Goal: Find specific page/section: Find specific page/section

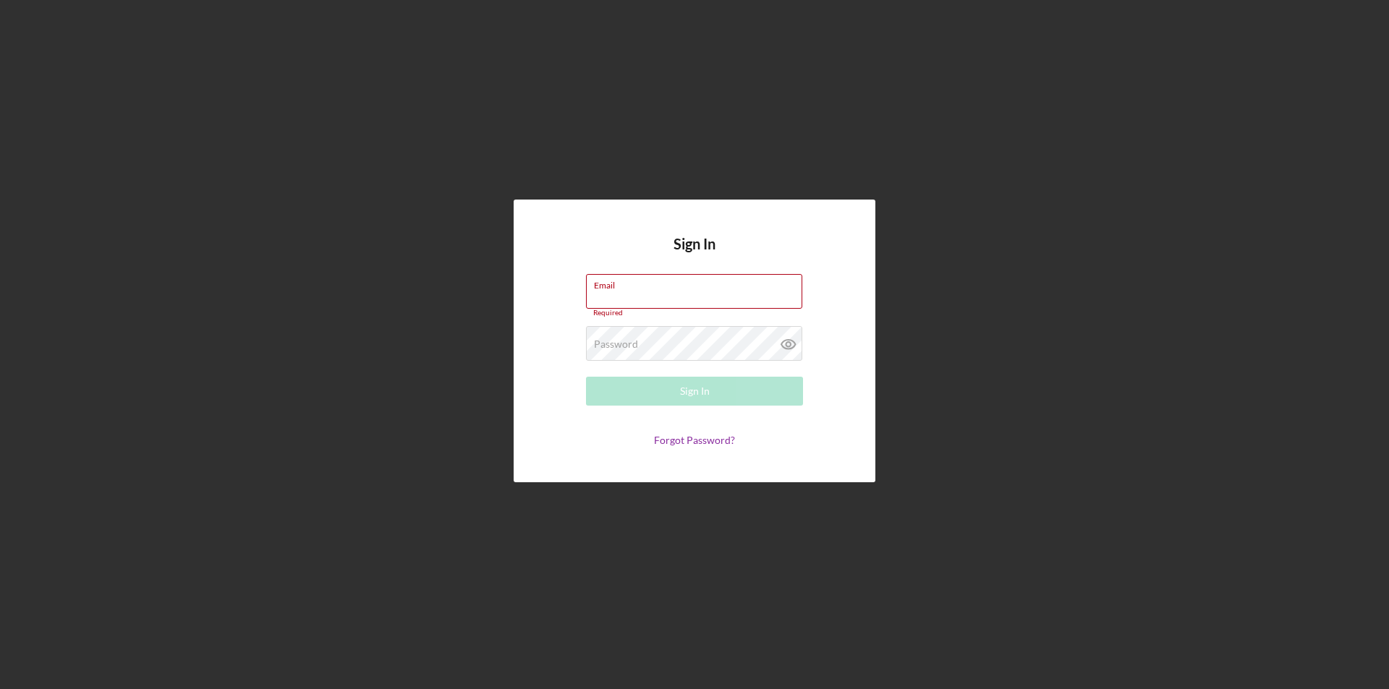
type input "[PERSON_NAME][EMAIL_ADDRESS][DOMAIN_NAME]"
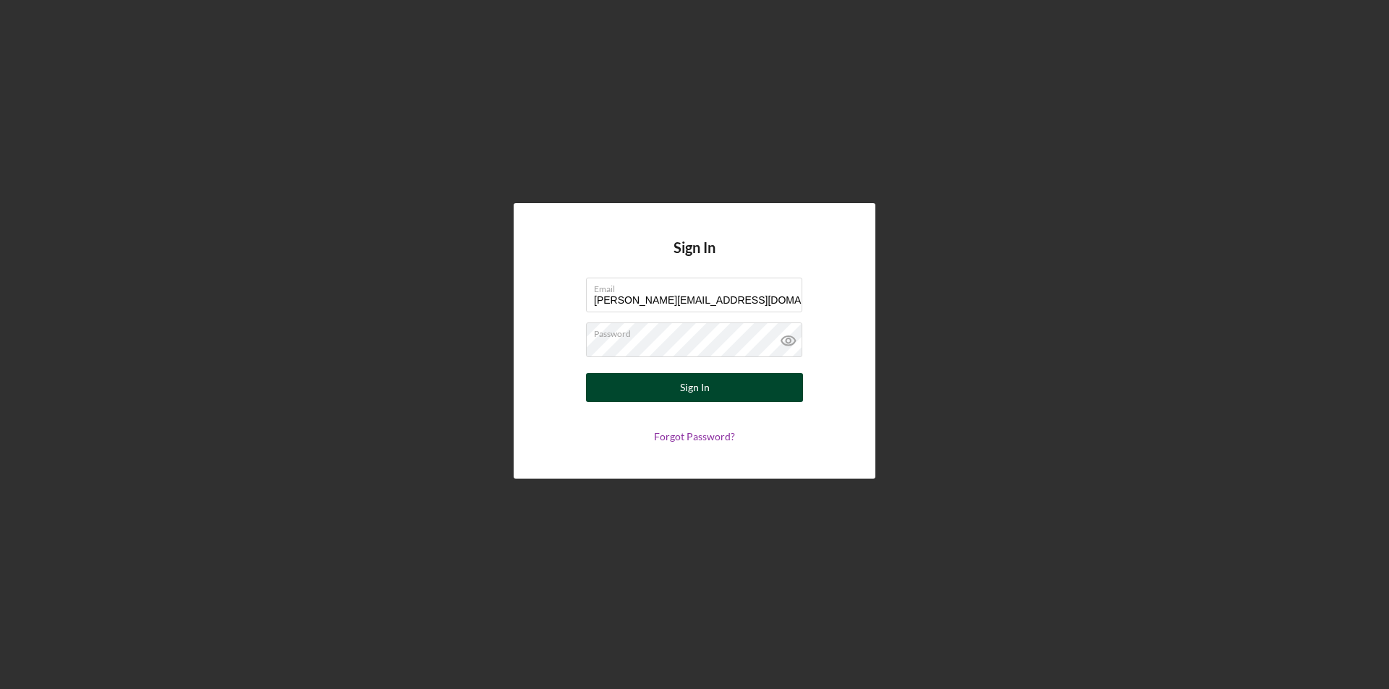
click at [696, 391] on div "Sign In" at bounding box center [695, 387] width 30 height 29
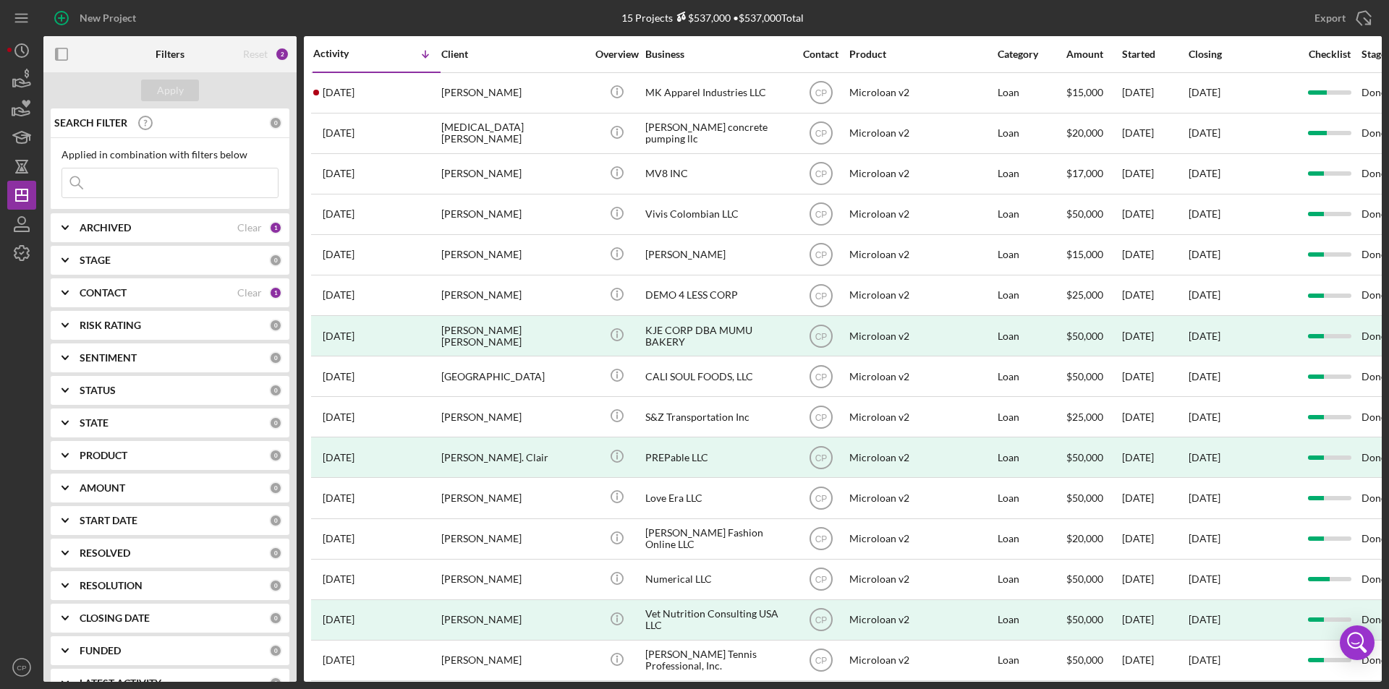
click at [101, 169] on input at bounding box center [170, 183] width 216 height 29
paste input "Ignite Community Connections"
click at [182, 90] on div "Apply" at bounding box center [170, 91] width 27 height 22
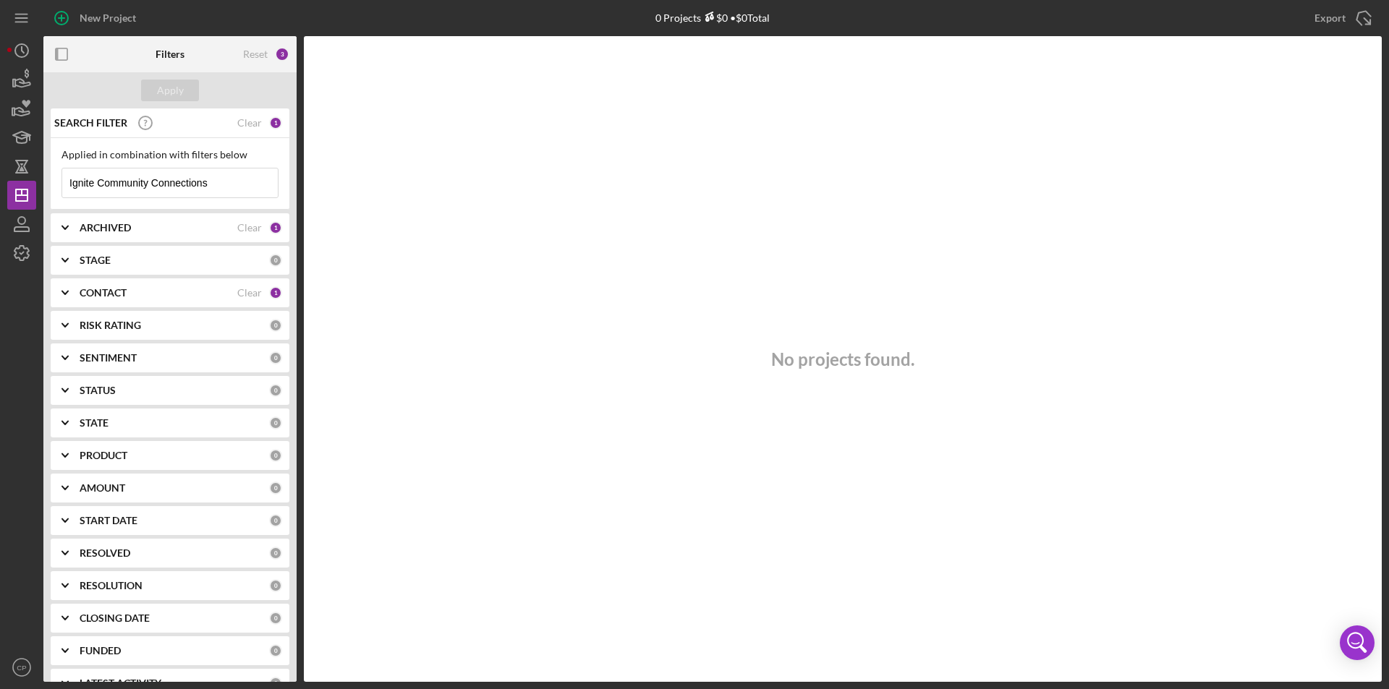
click at [224, 182] on input "Ignite Community Connections" at bounding box center [170, 183] width 216 height 29
type input "Ignite Communit"
click at [166, 90] on div "Apply" at bounding box center [170, 91] width 27 height 22
click at [233, 247] on div "STAGE 0" at bounding box center [181, 260] width 202 height 29
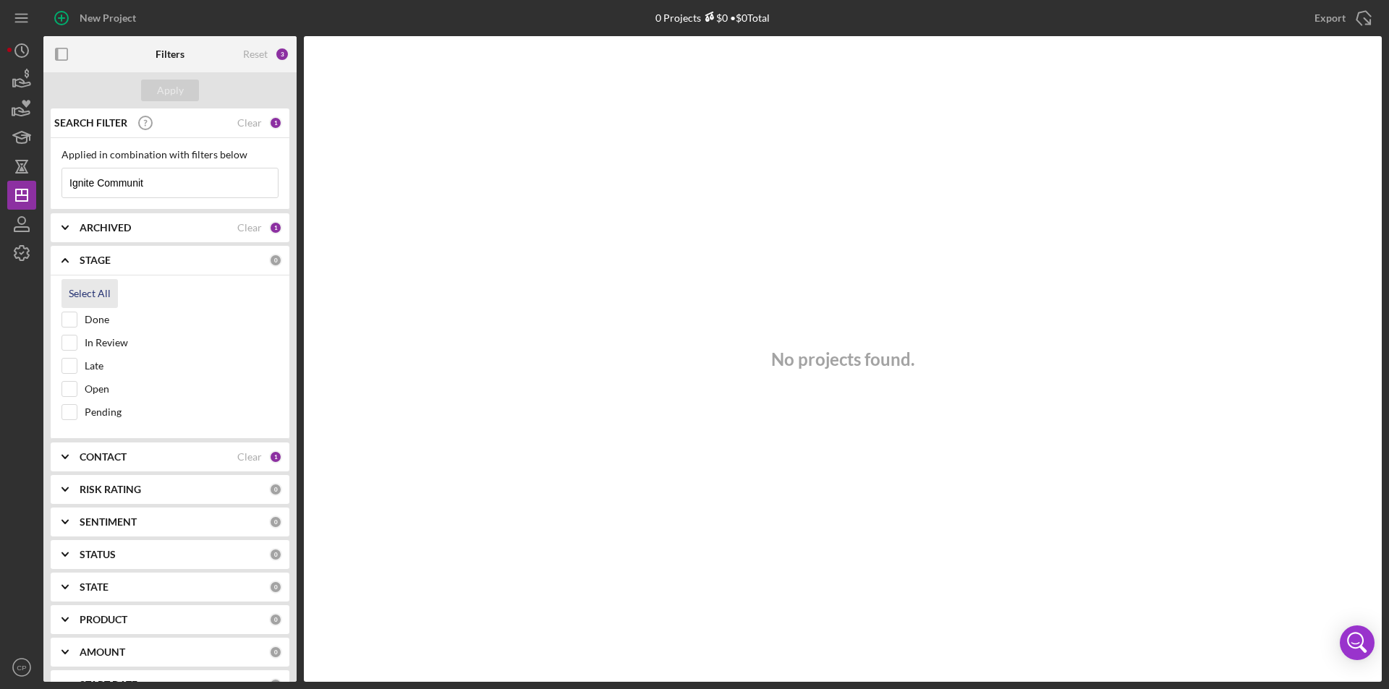
click at [98, 295] on div "Select All" at bounding box center [90, 293] width 42 height 29
checkbox input "true"
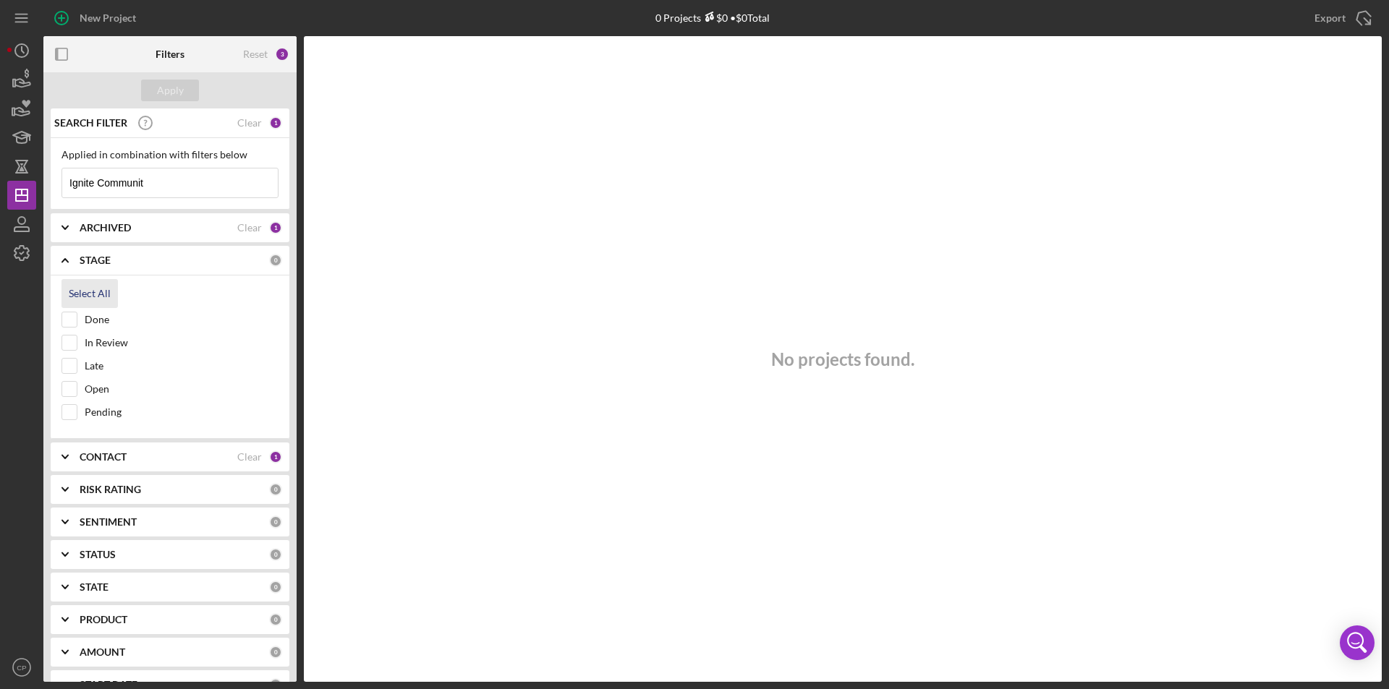
checkbox input "true"
click at [116, 550] on div "STATUS" at bounding box center [174, 555] width 189 height 12
click at [108, 587] on div "Select All" at bounding box center [90, 588] width 42 height 29
checkbox input "true"
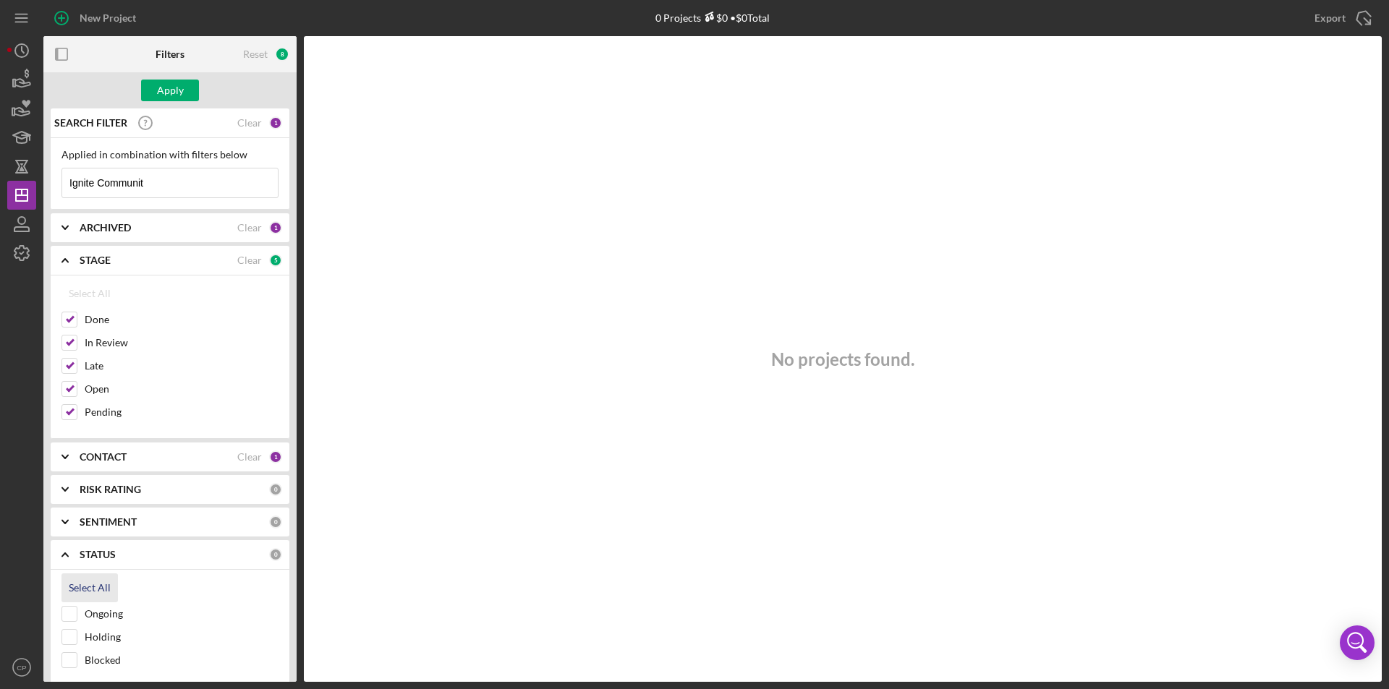
checkbox input "true"
click at [182, 97] on div "Apply" at bounding box center [170, 91] width 27 height 22
click at [73, 258] on icon "Icon/Expander" at bounding box center [65, 260] width 36 height 36
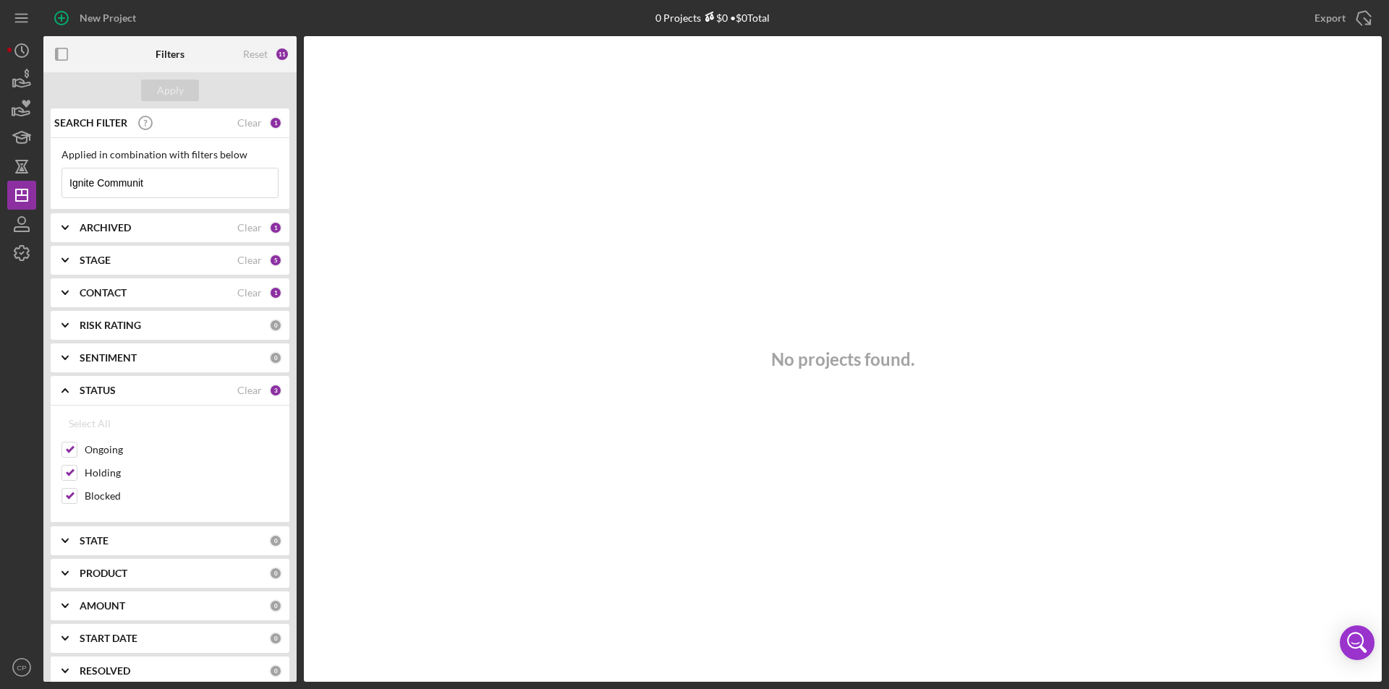
click at [97, 357] on b "SENTIMENT" at bounding box center [108, 358] width 57 height 12
click at [86, 388] on b "STATUS" at bounding box center [98, 391] width 36 height 12
click at [92, 423] on b "STATE" at bounding box center [94, 423] width 29 height 12
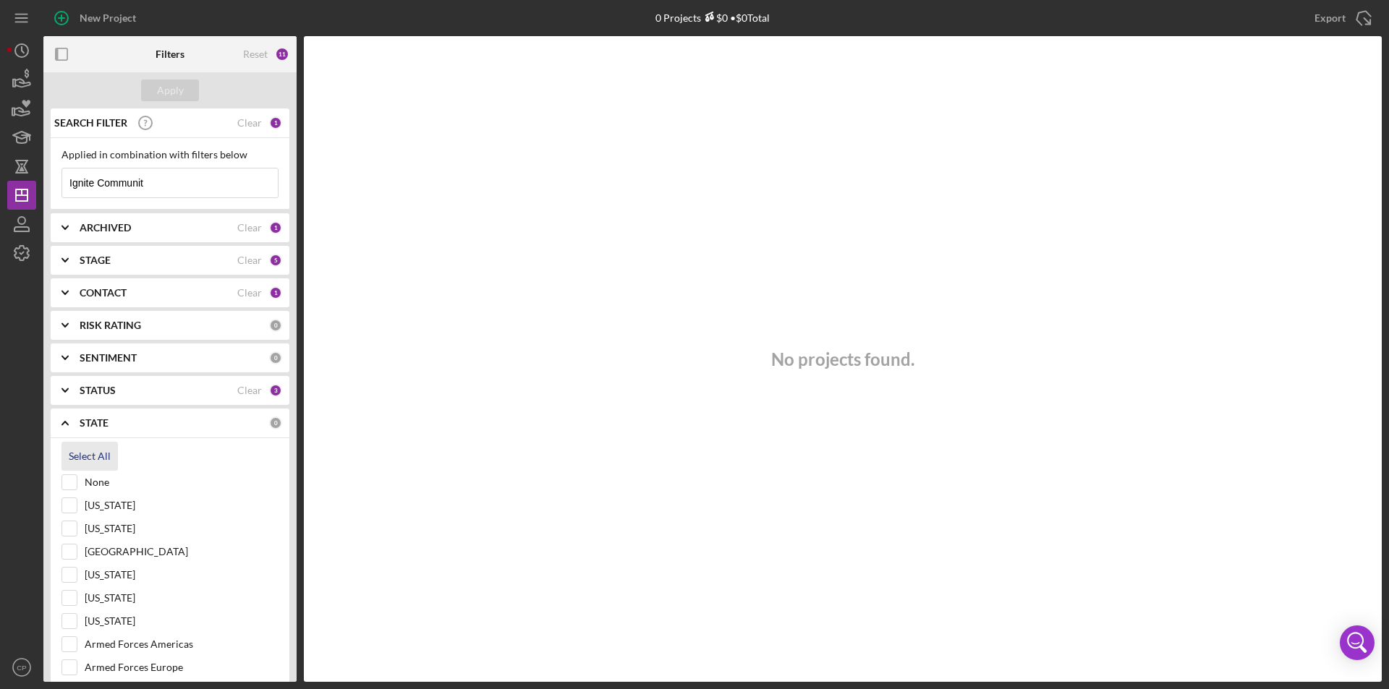
click at [90, 446] on div "Select All" at bounding box center [90, 456] width 42 height 29
checkbox input "true"
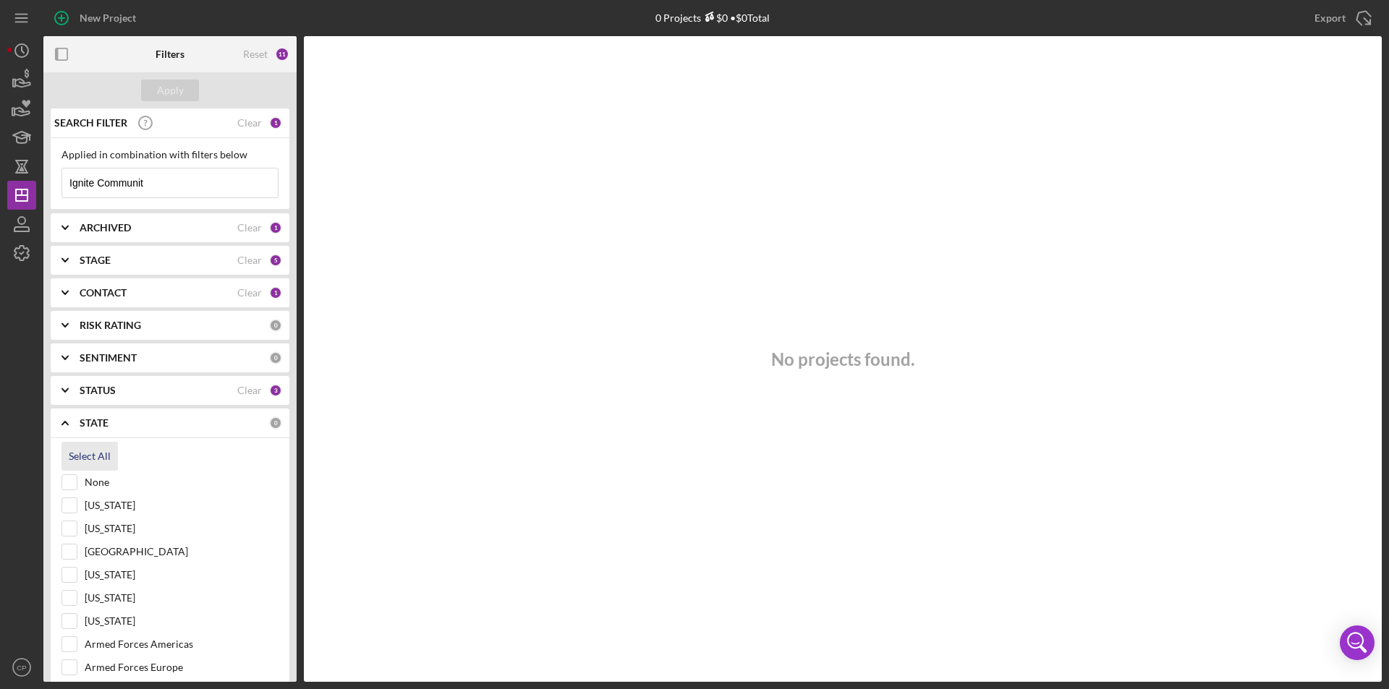
checkbox input "true"
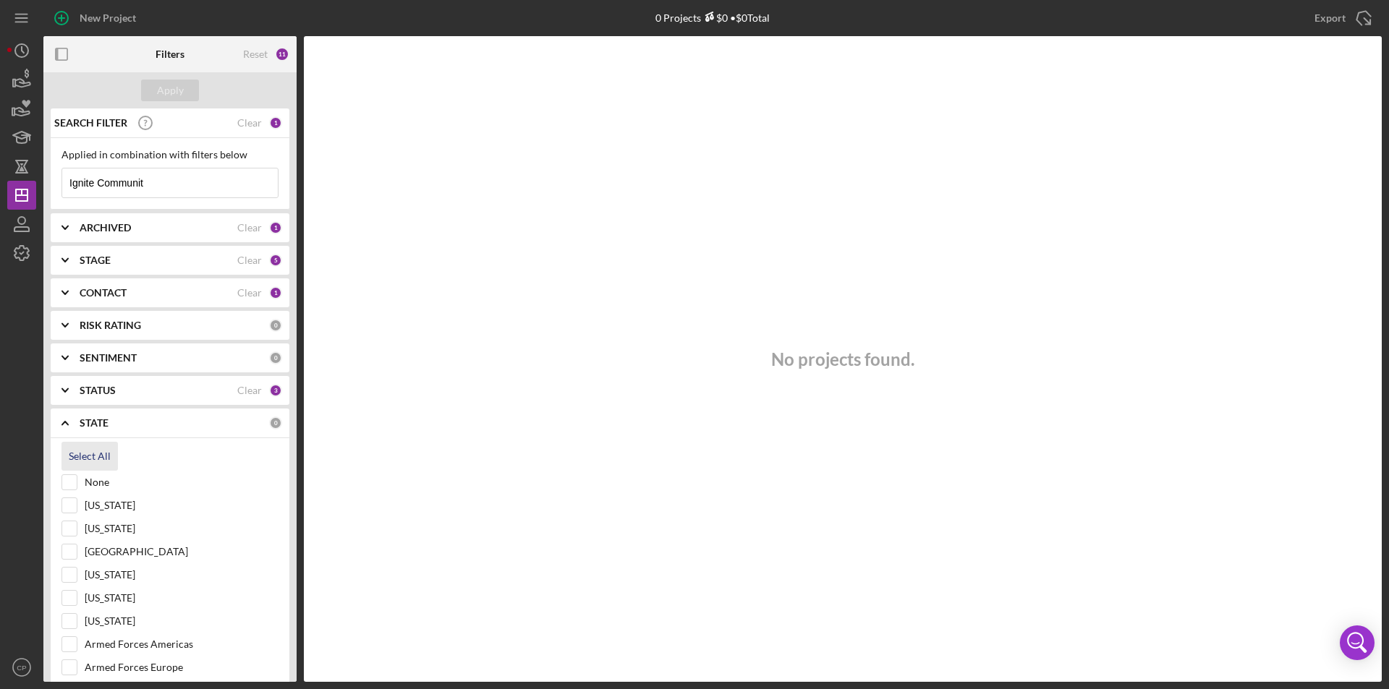
checkbox input "true"
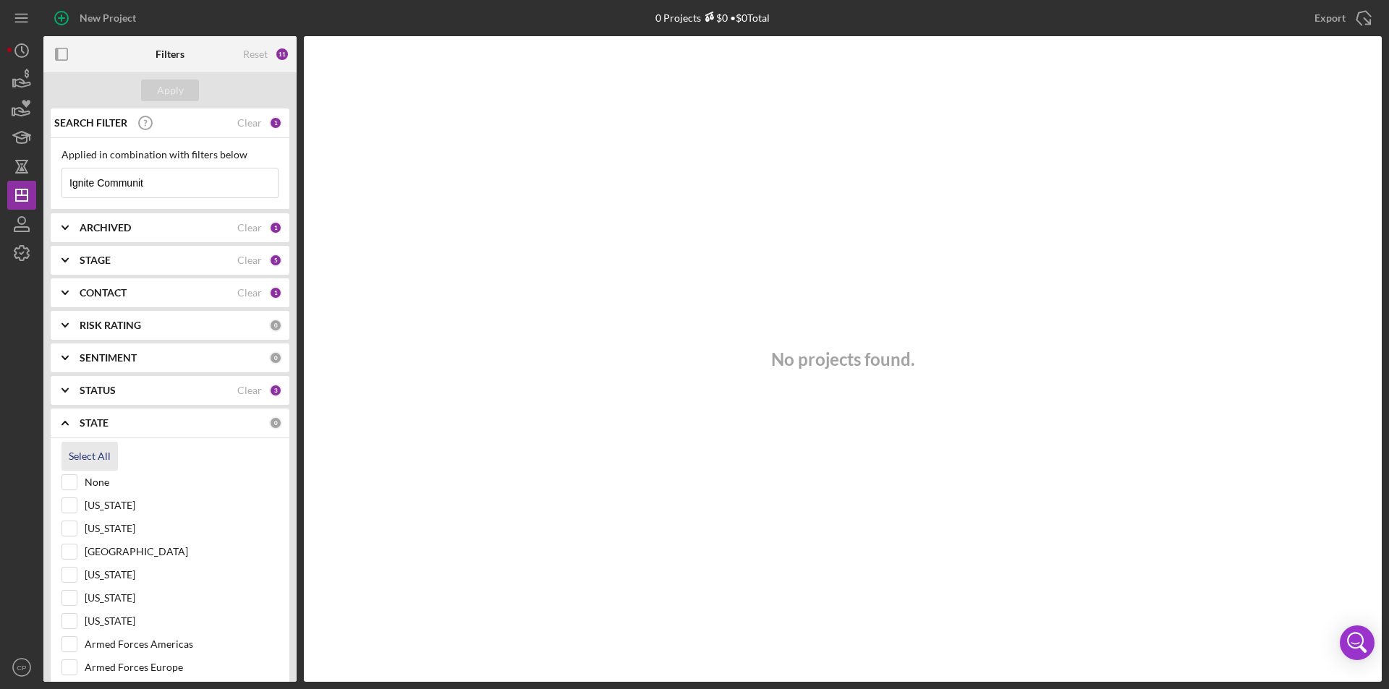
checkbox input "true"
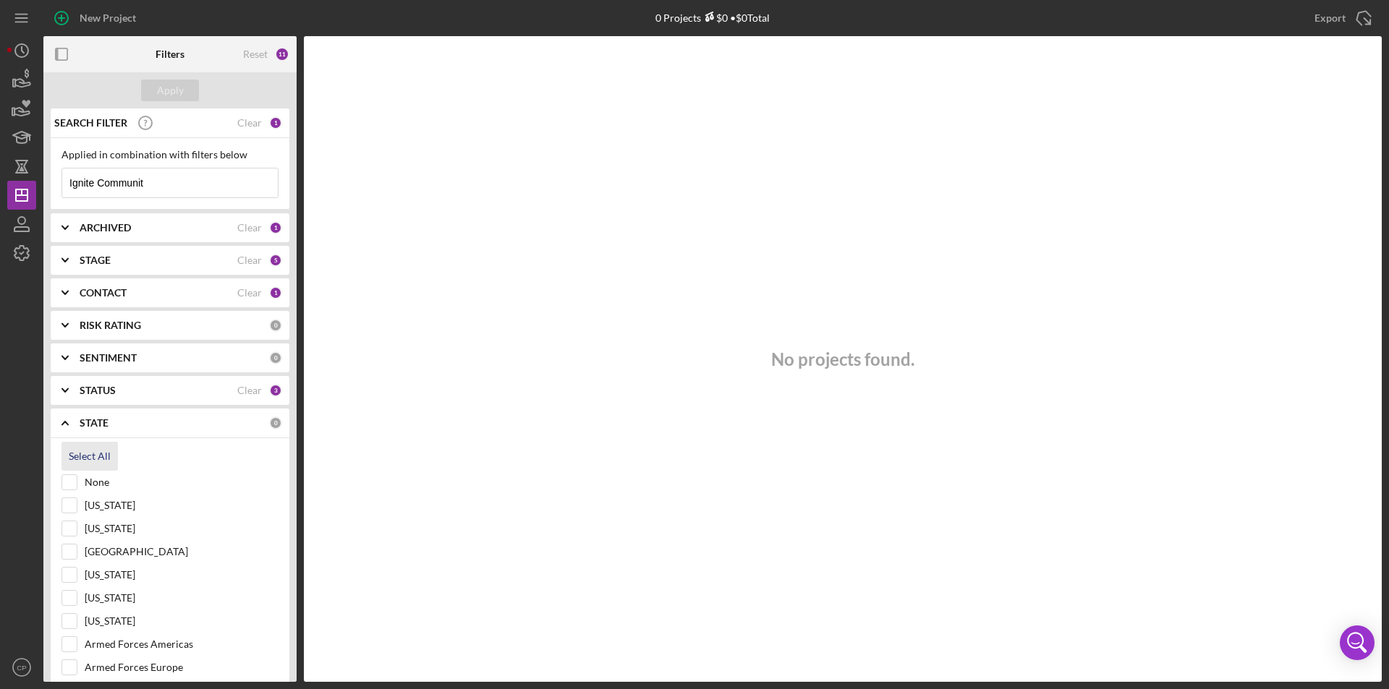
checkbox input "true"
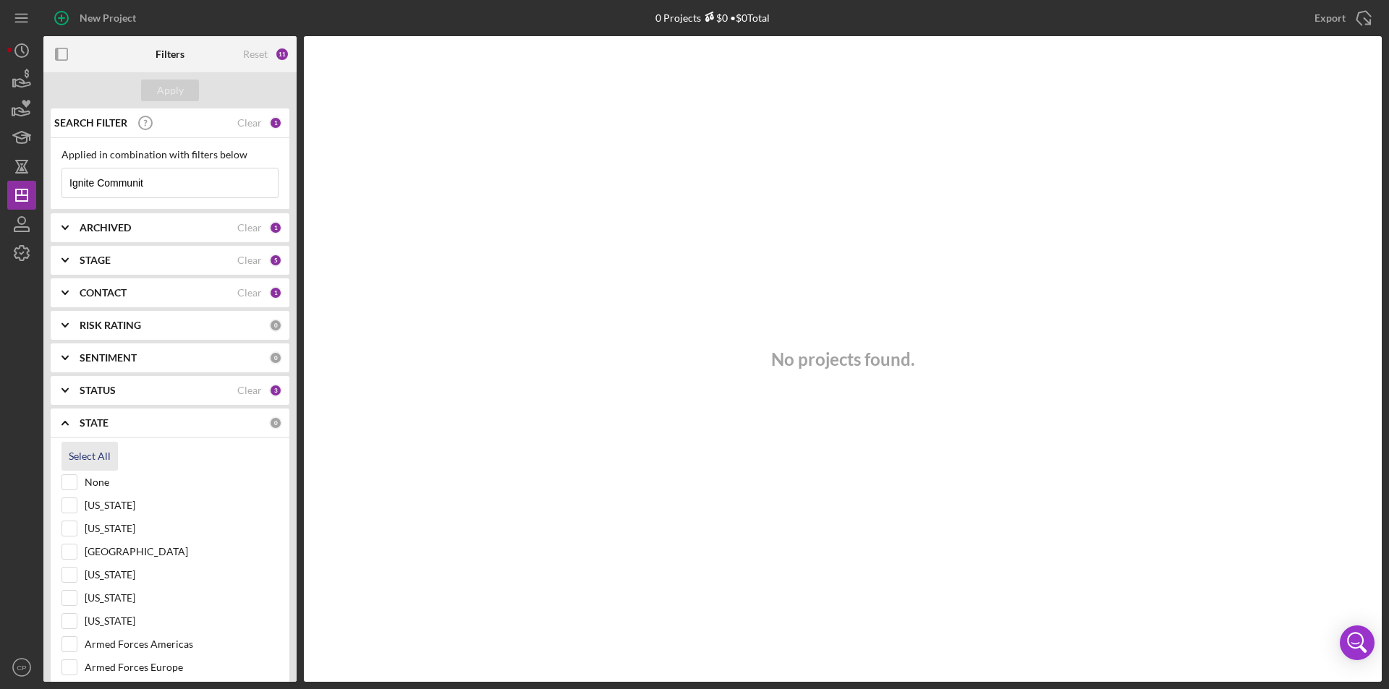
checkbox input "true"
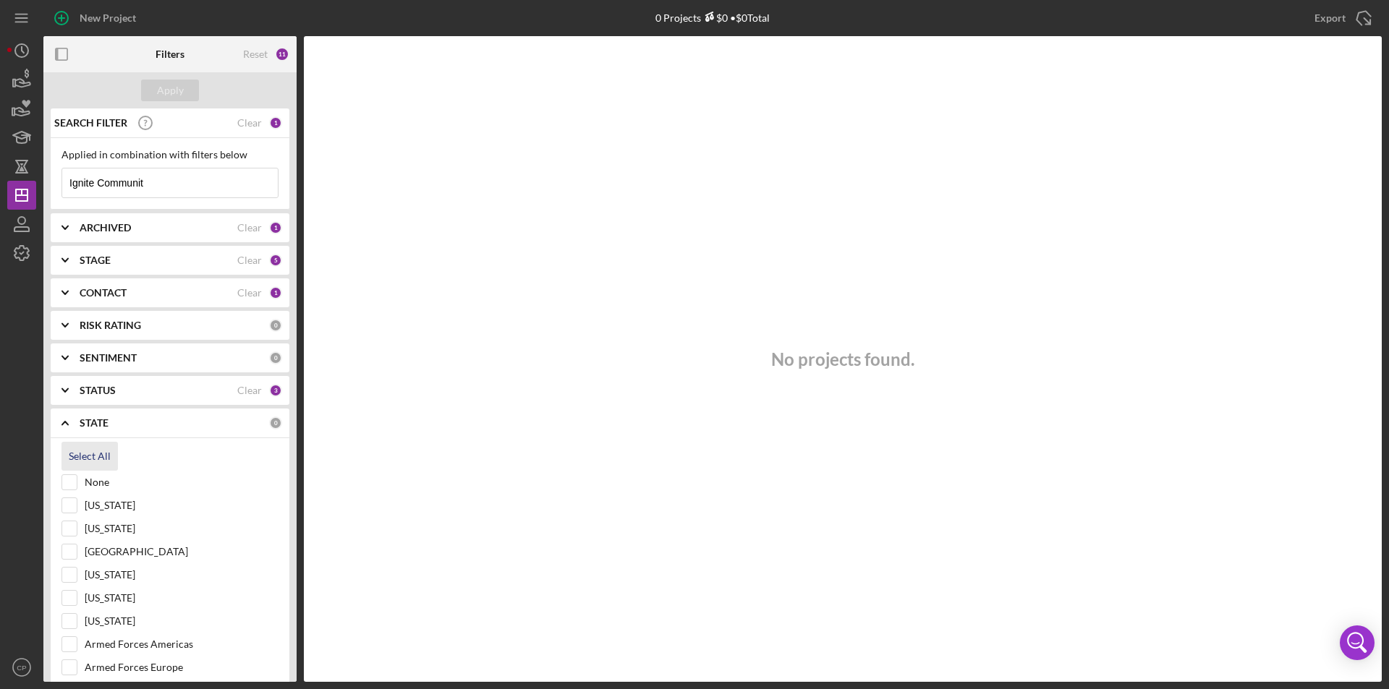
checkbox input "true"
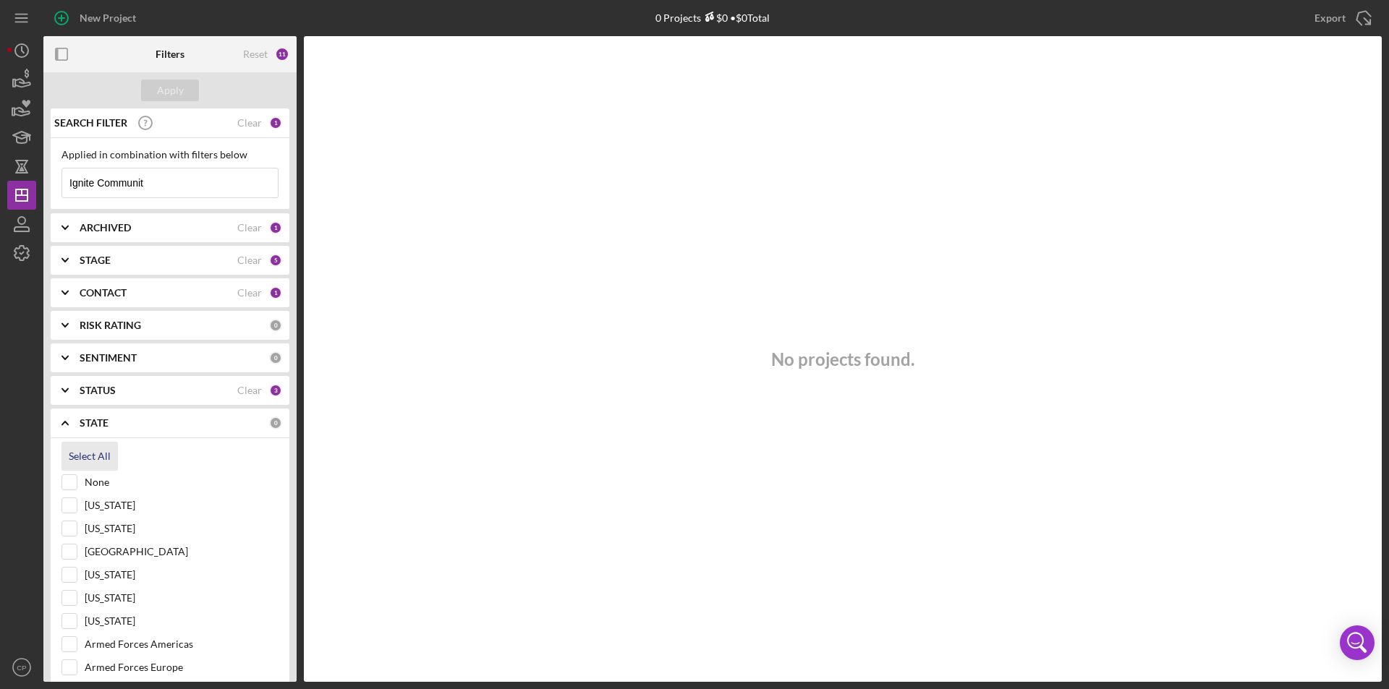
checkbox input "true"
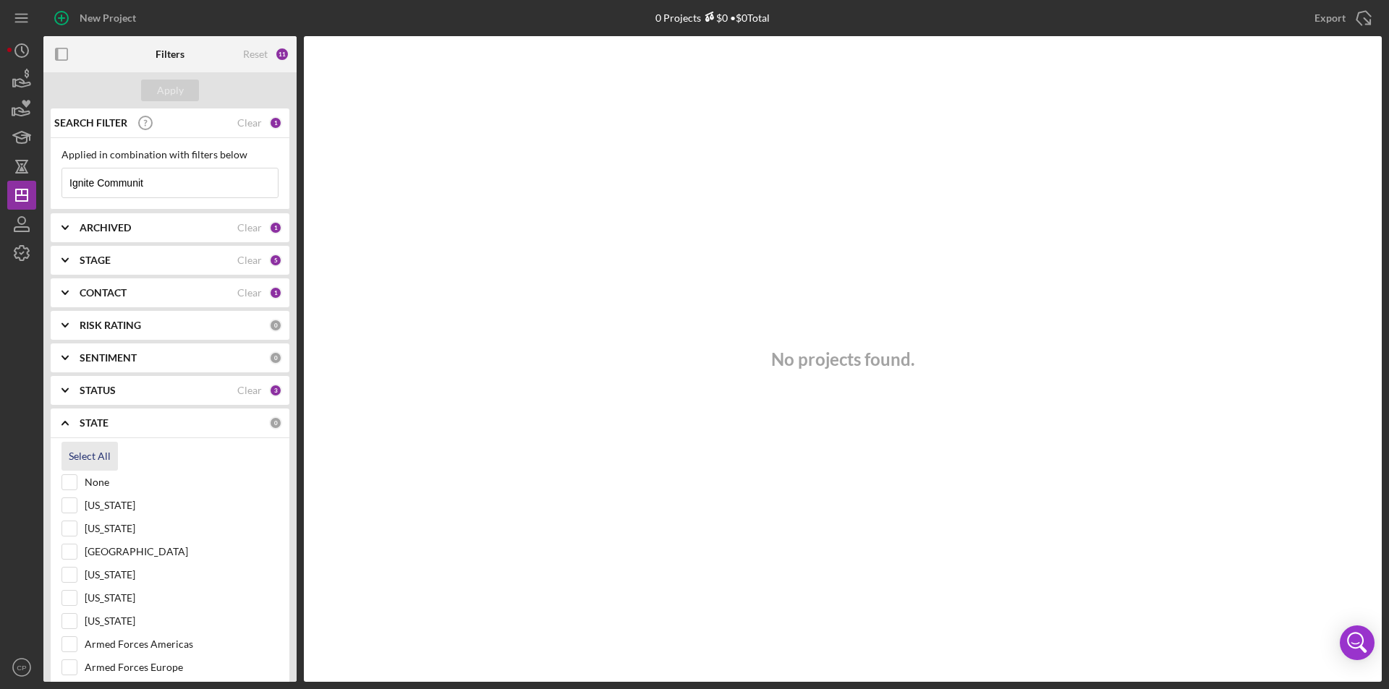
checkbox input "true"
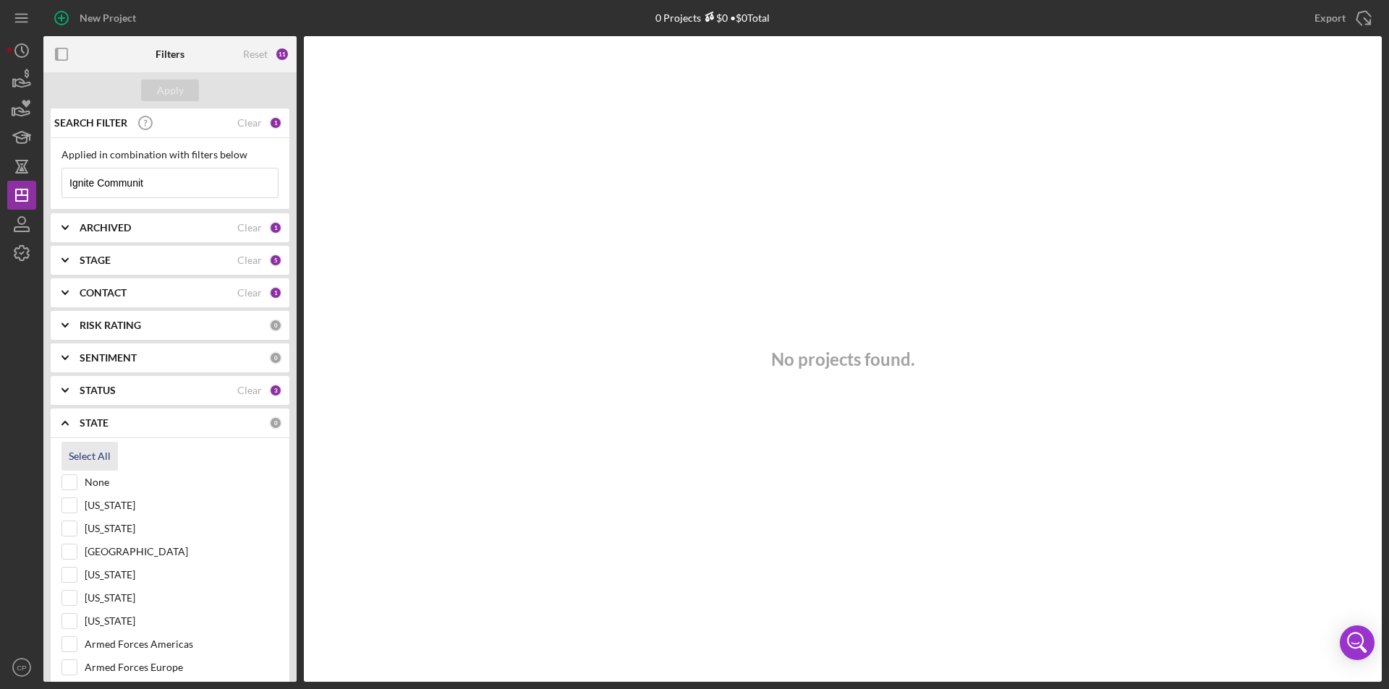
checkbox input "true"
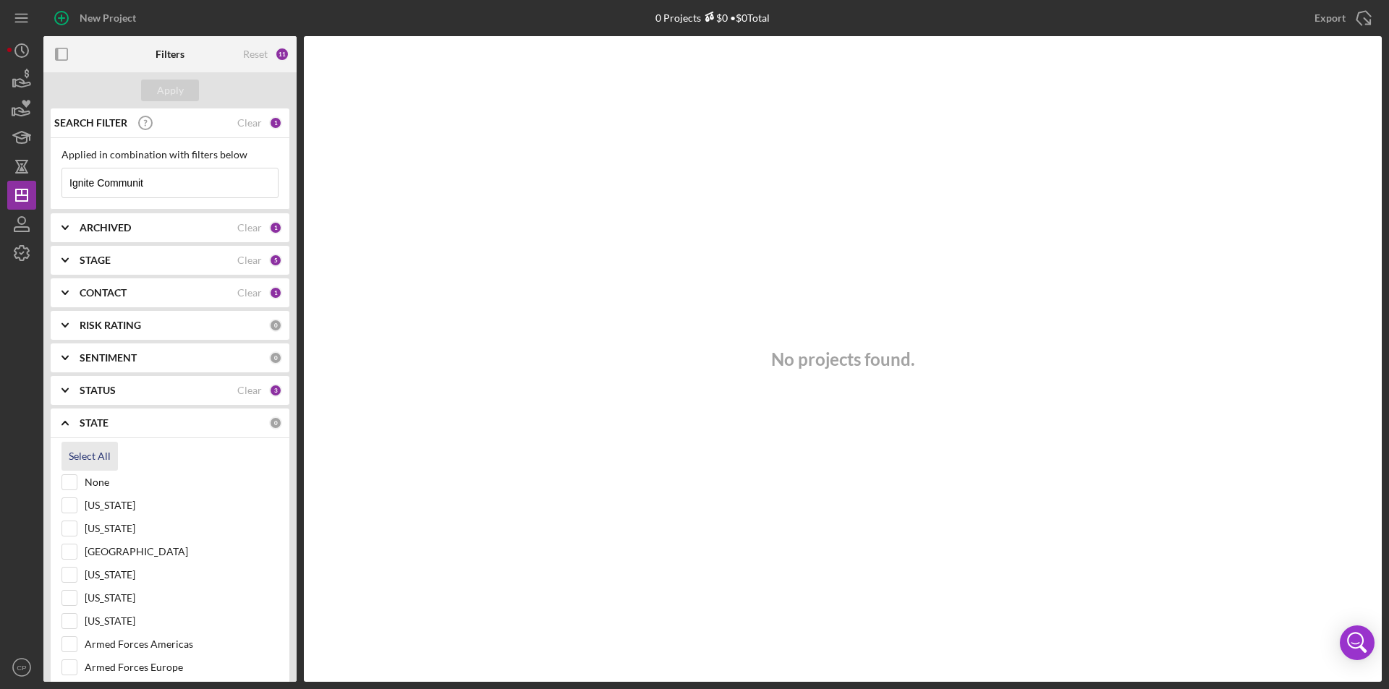
checkbox input "true"
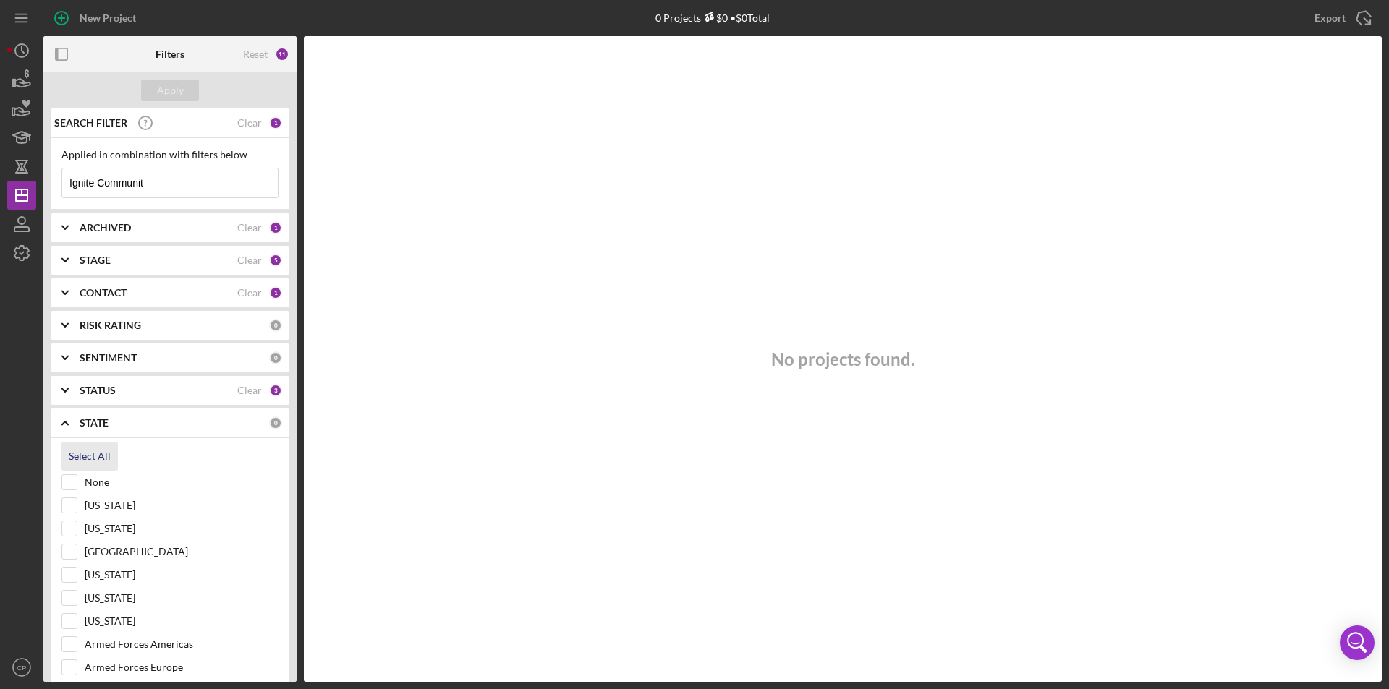
checkbox input "true"
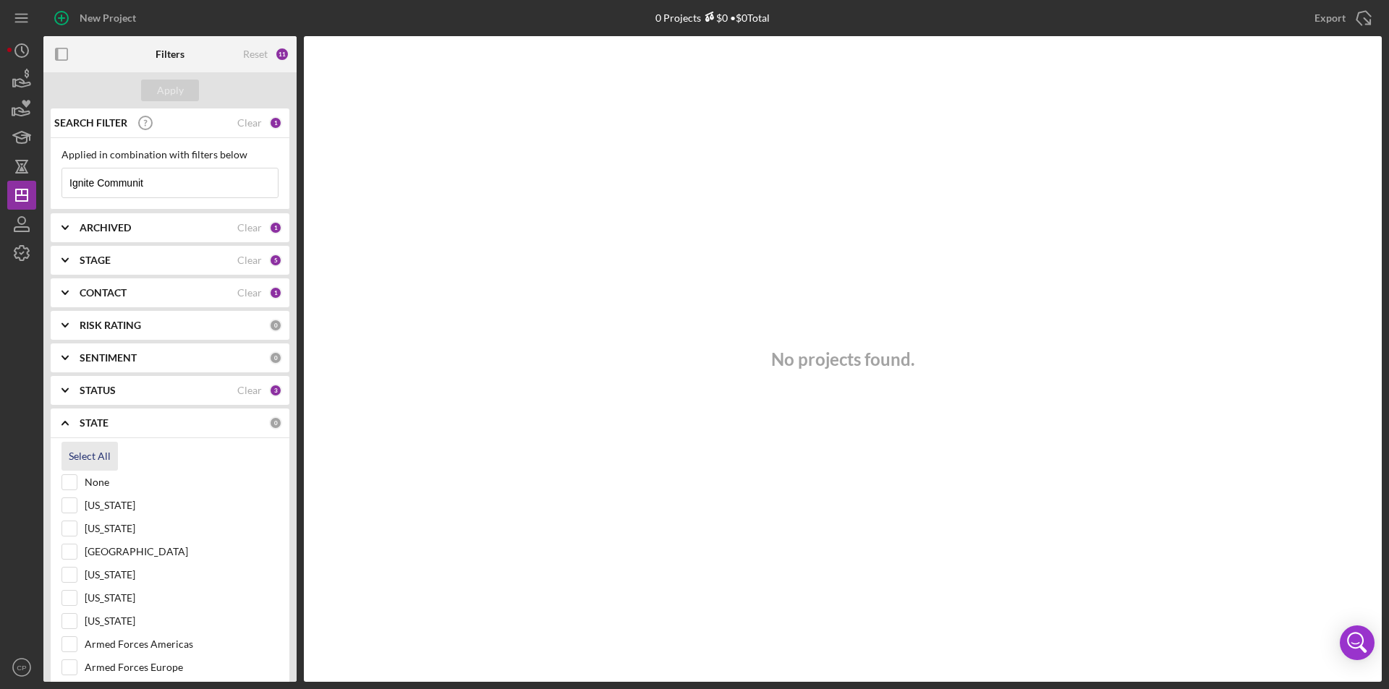
checkbox input "true"
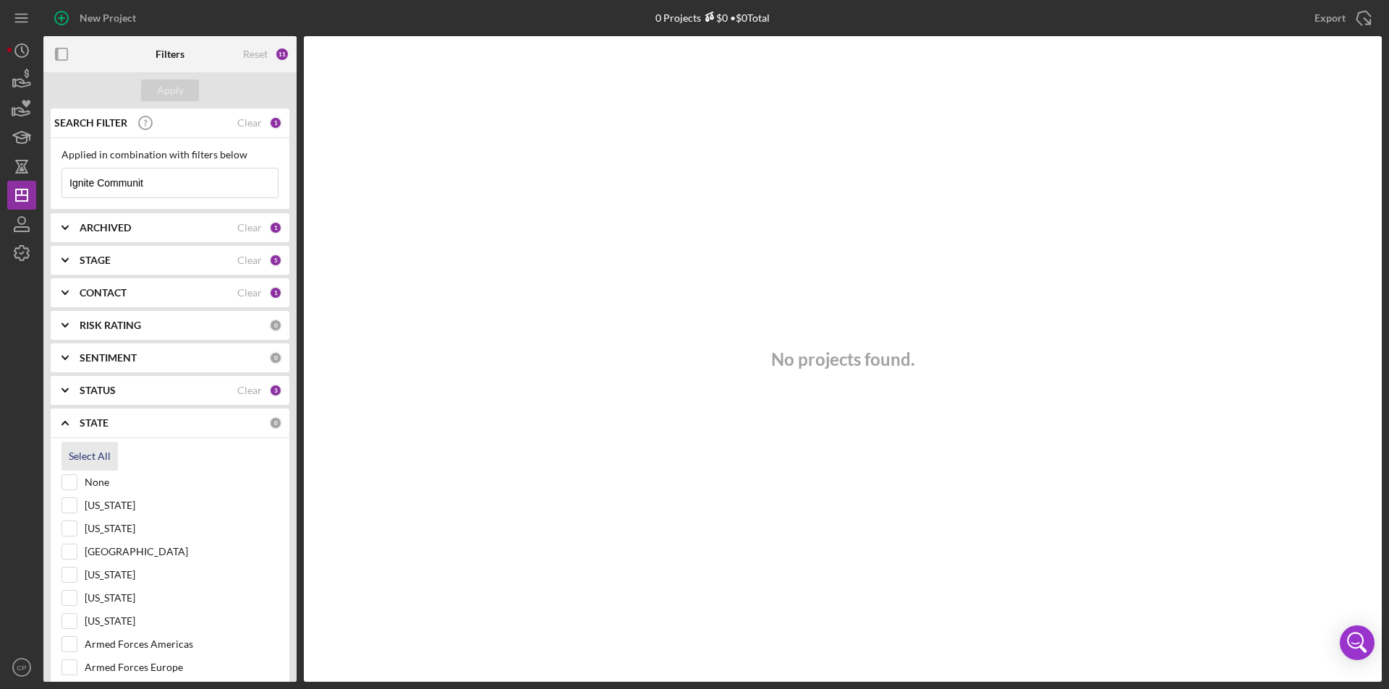
checkbox input "true"
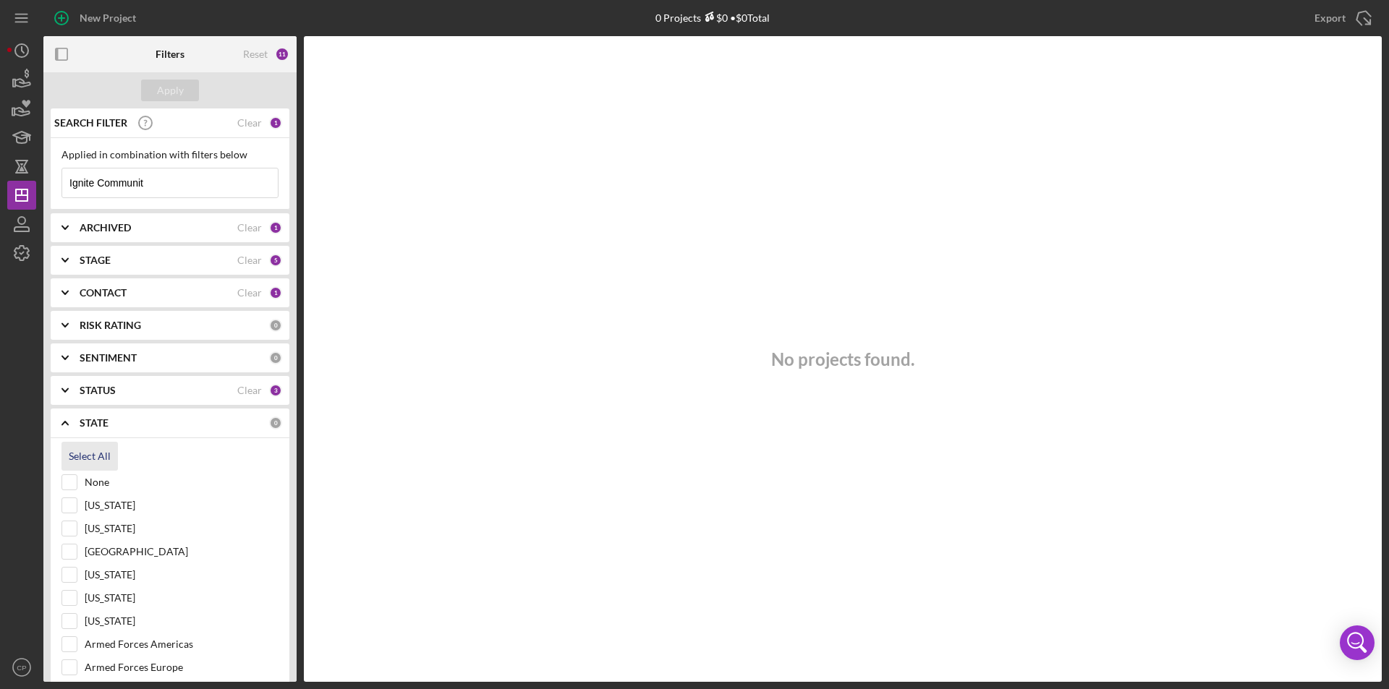
checkbox input "true"
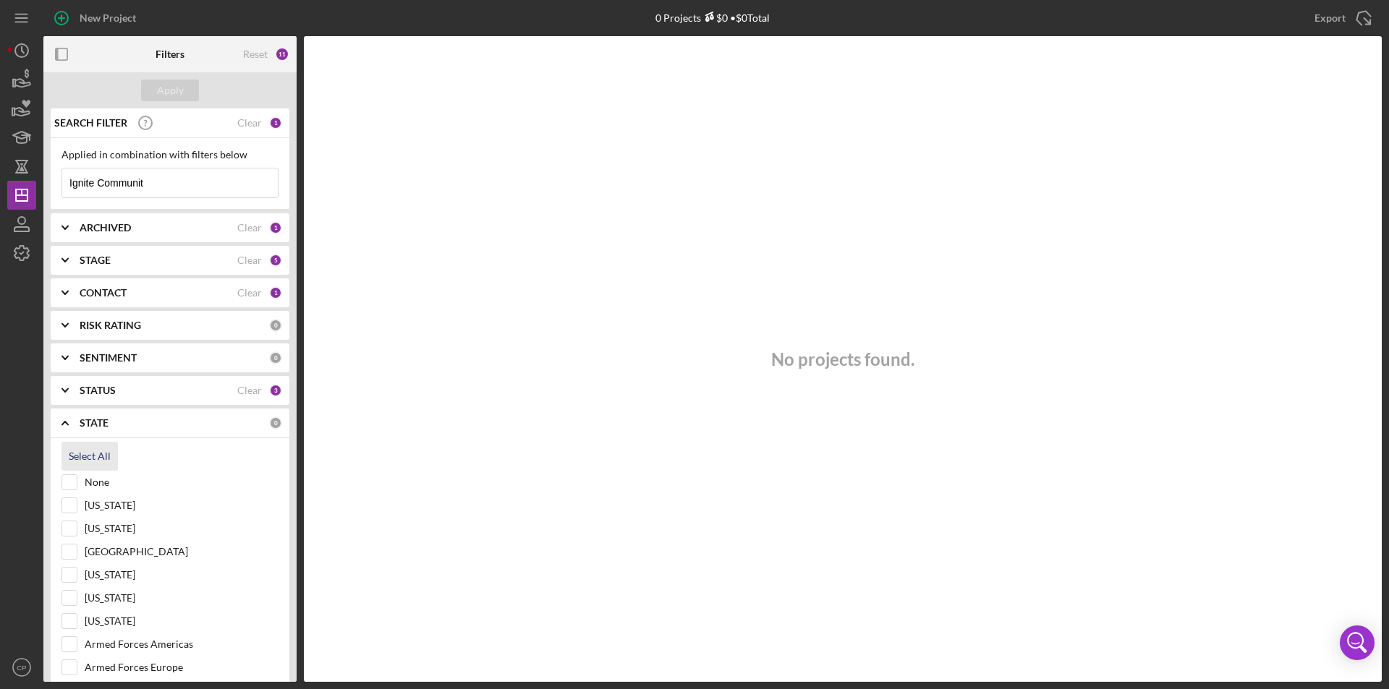
checkbox input "true"
click at [94, 422] on b "STATE" at bounding box center [94, 423] width 29 height 12
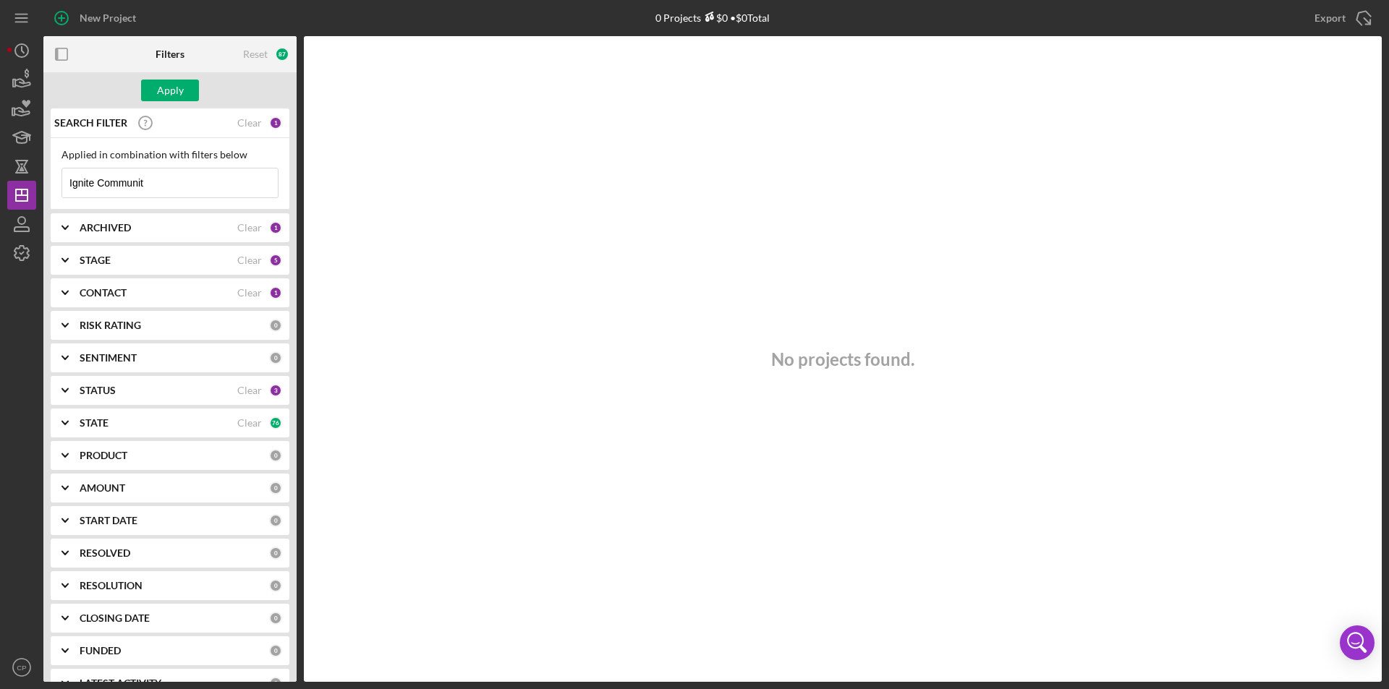
click at [103, 455] on b "PRODUCT" at bounding box center [104, 456] width 48 height 12
click at [85, 482] on div "Select All" at bounding box center [90, 488] width 42 height 29
checkbox input "true"
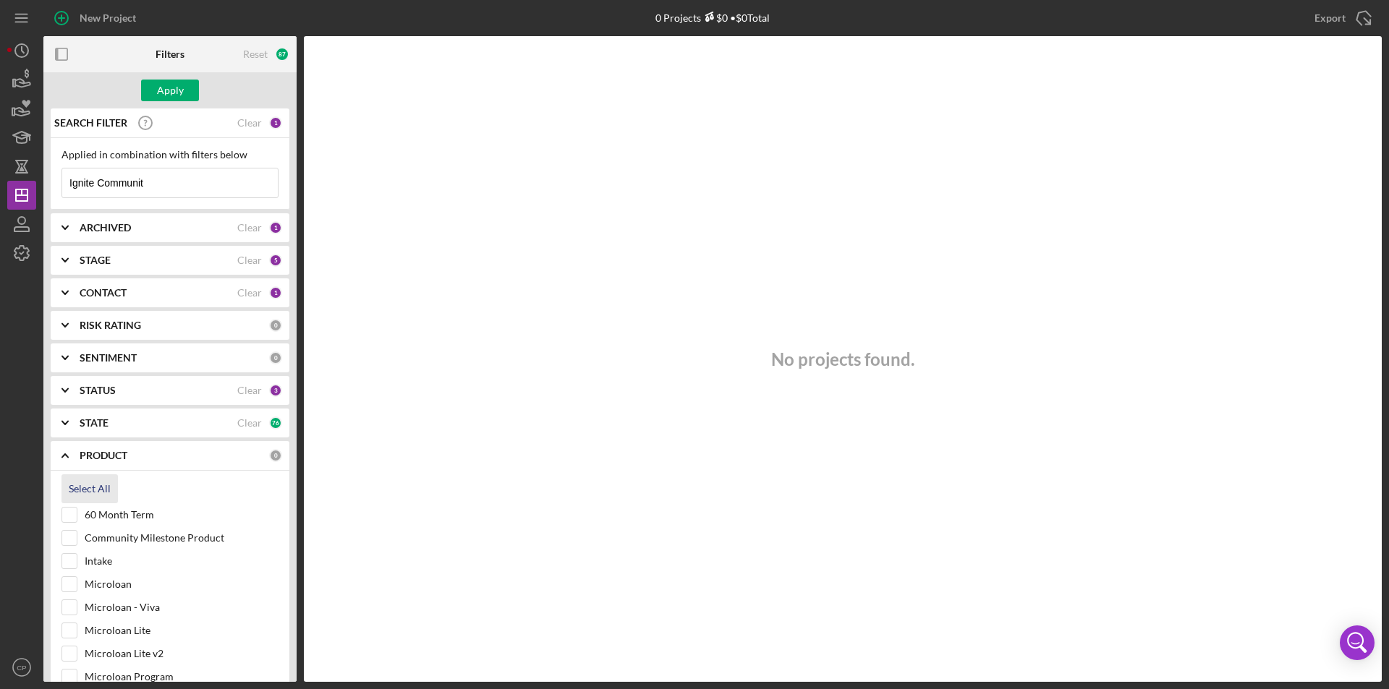
checkbox input "true"
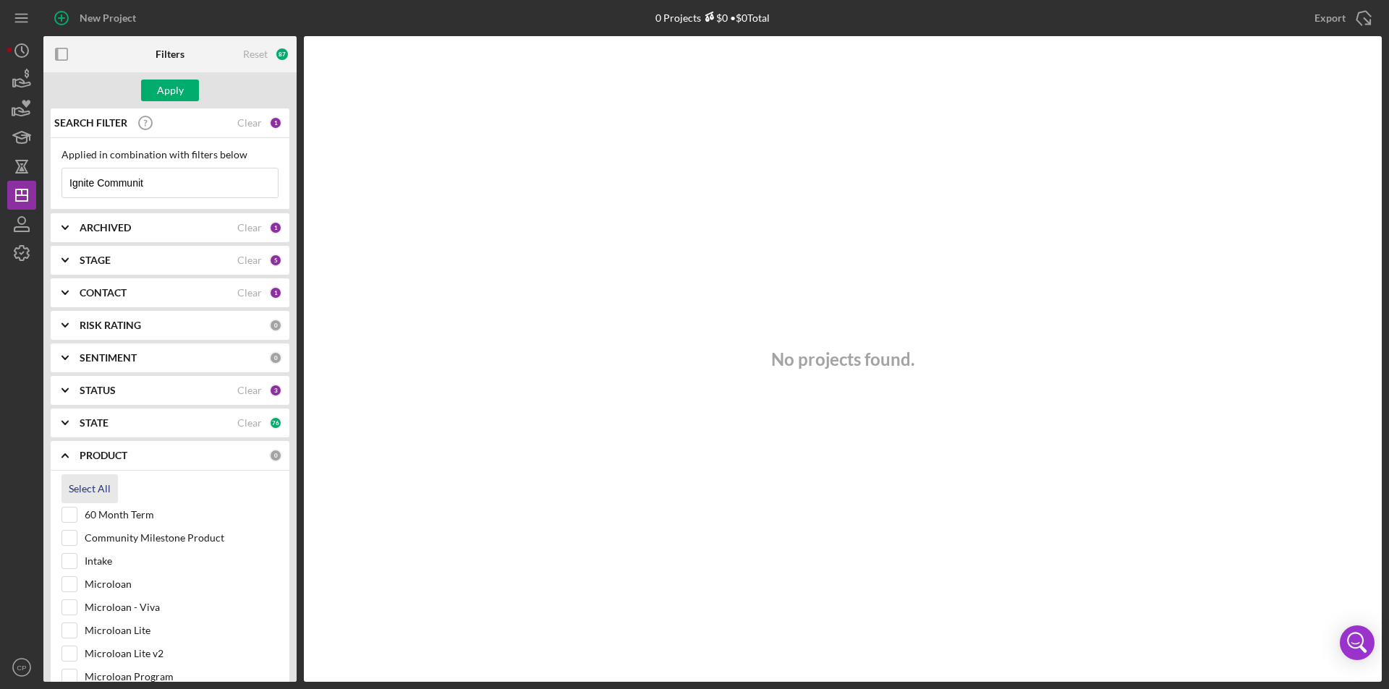
checkbox input "true"
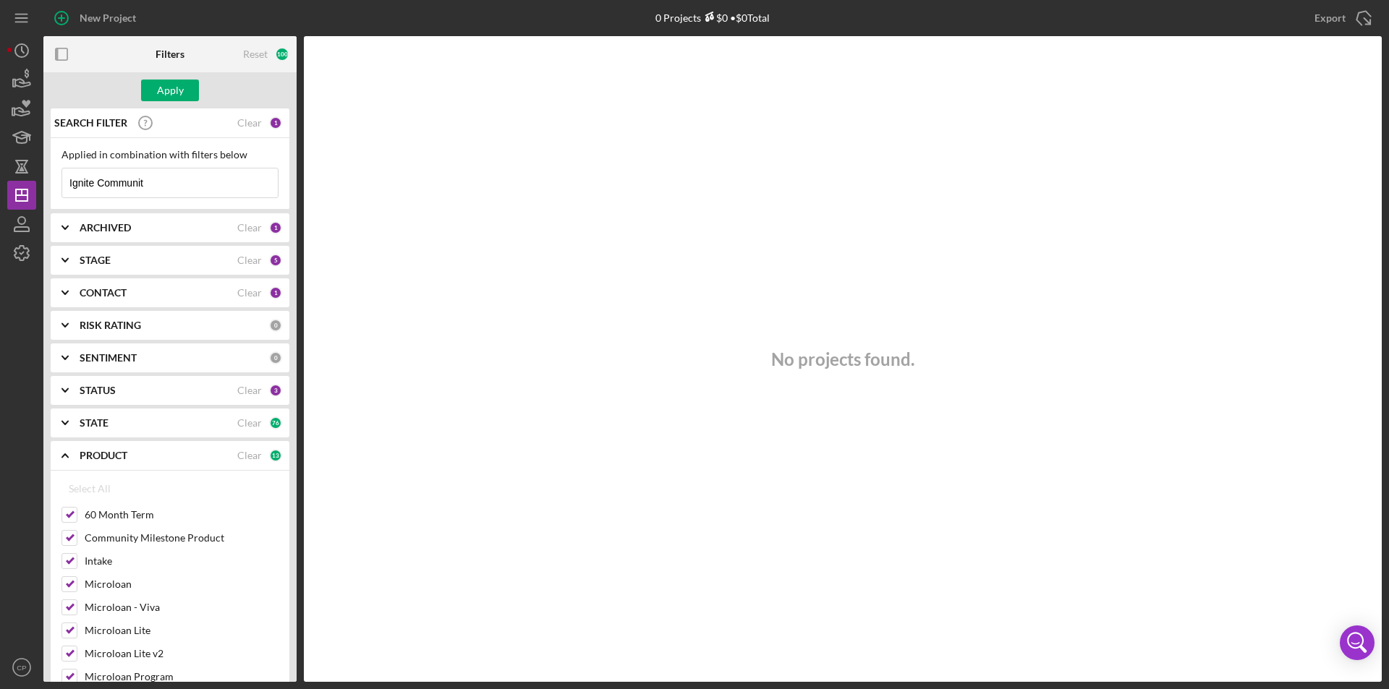
click at [88, 443] on div "PRODUCT Clear 13" at bounding box center [181, 455] width 202 height 29
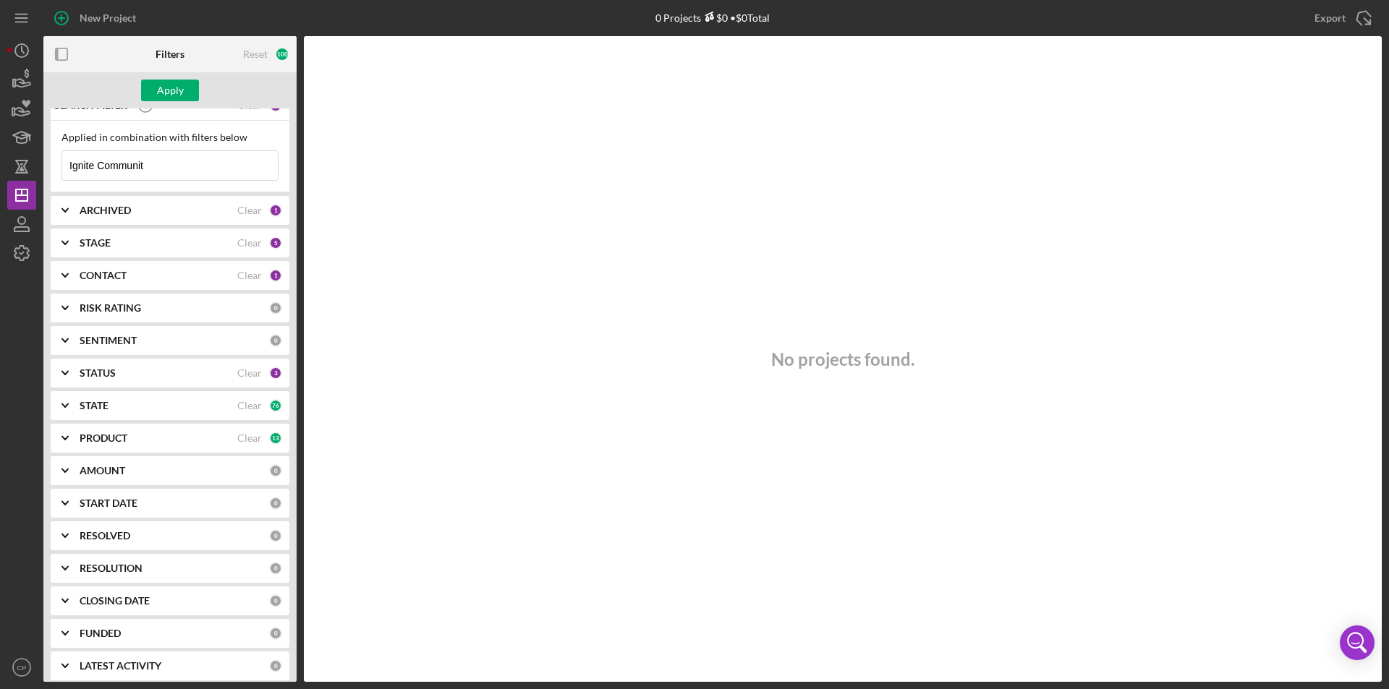
scroll to position [27, 0]
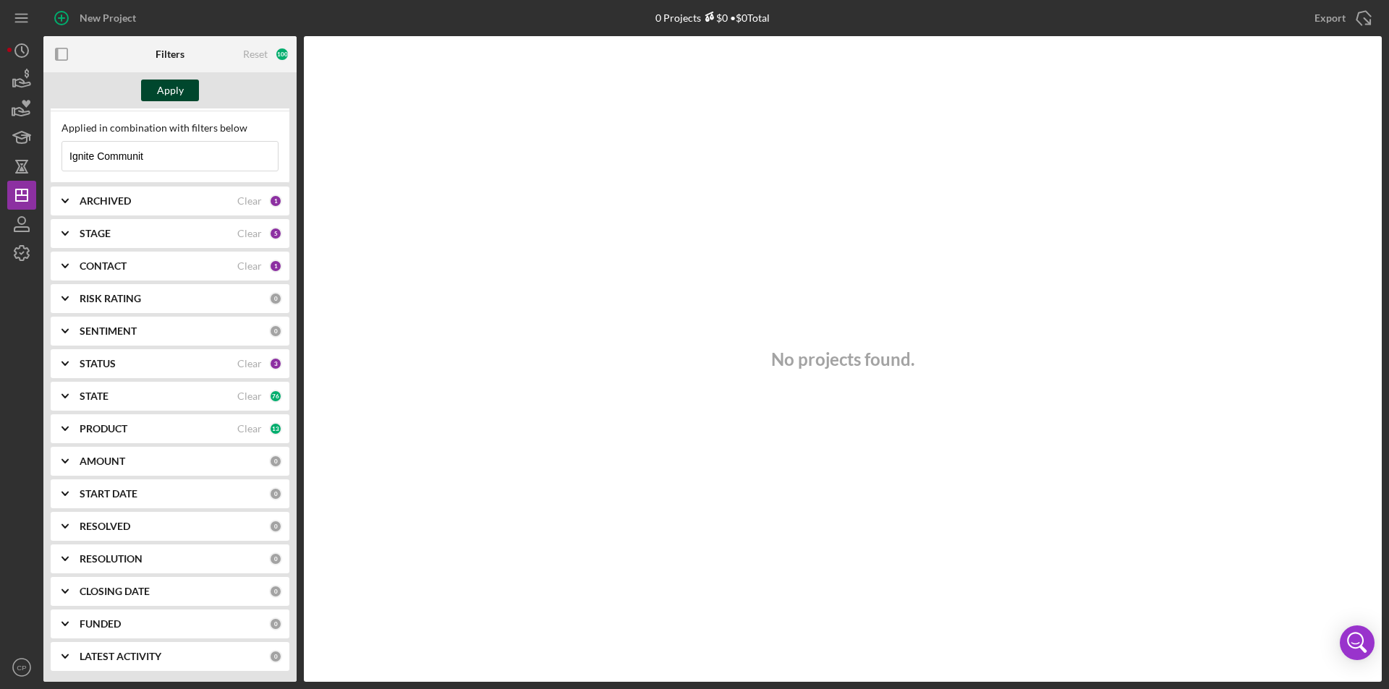
click at [169, 101] on div "Apply" at bounding box center [169, 90] width 253 height 36
click at [192, 87] on button "Apply" at bounding box center [170, 91] width 58 height 22
click at [17, 223] on icon "button" at bounding box center [22, 224] width 36 height 36
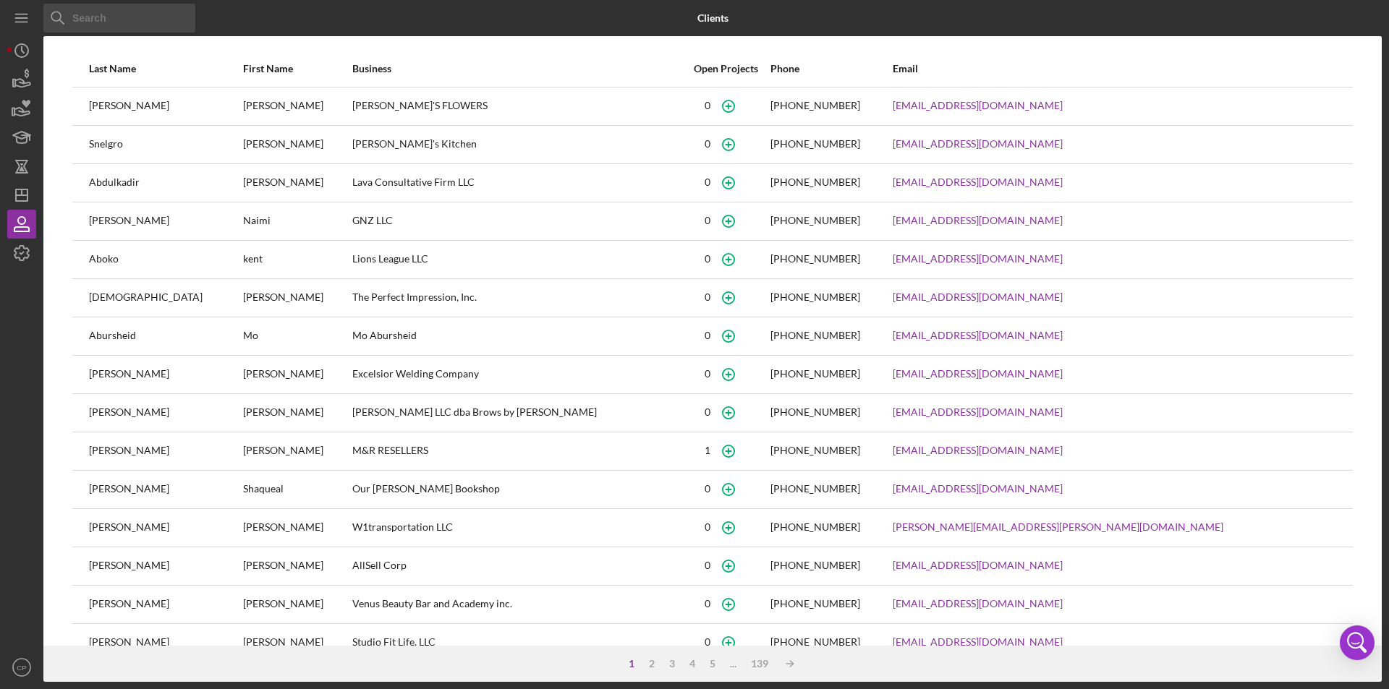
click at [79, 14] on input at bounding box center [119, 18] width 152 height 29
paste input "[PERSON_NAME]"
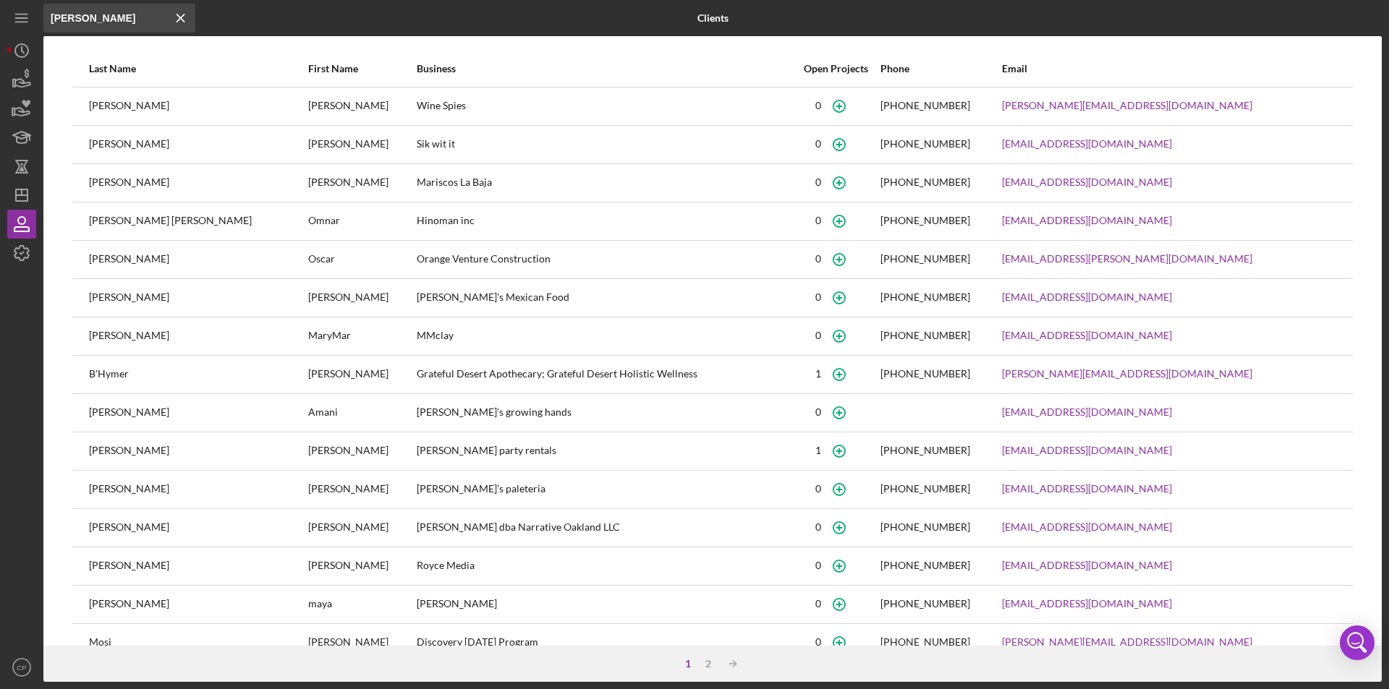
type input "[PERSON_NAME]"
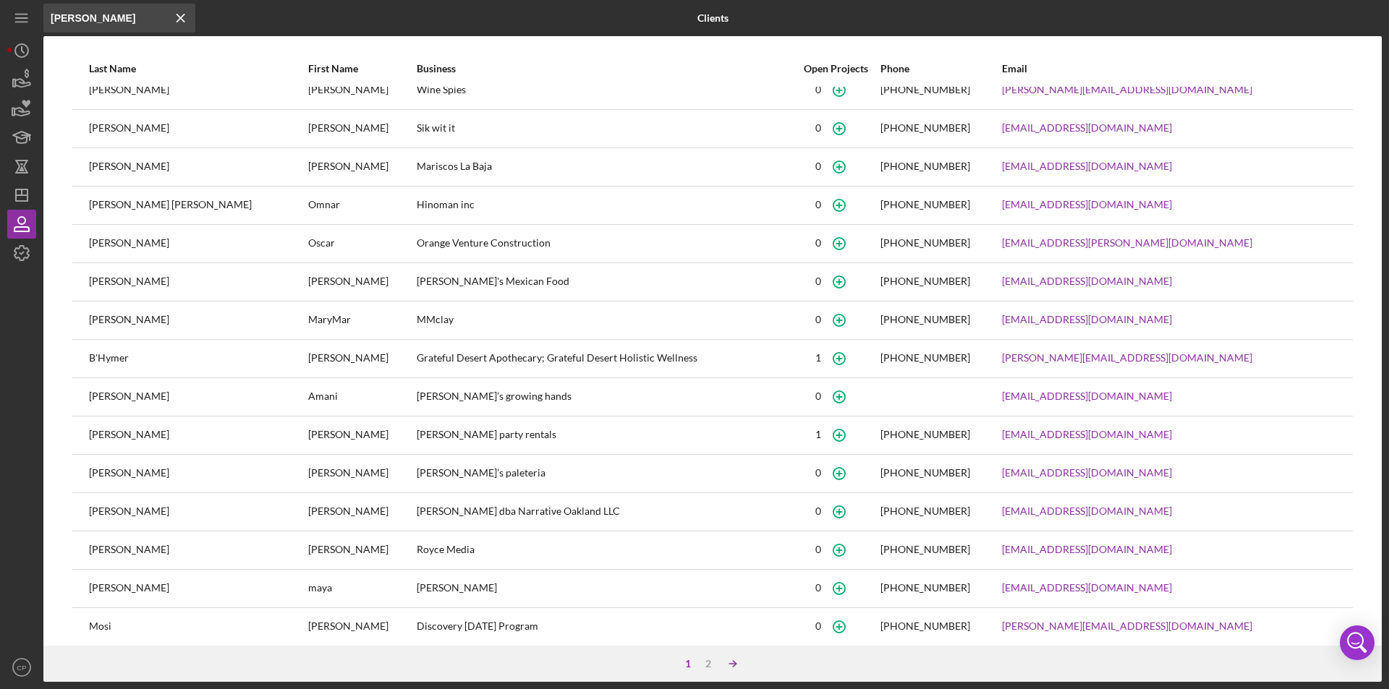
scroll to position [31, 0]
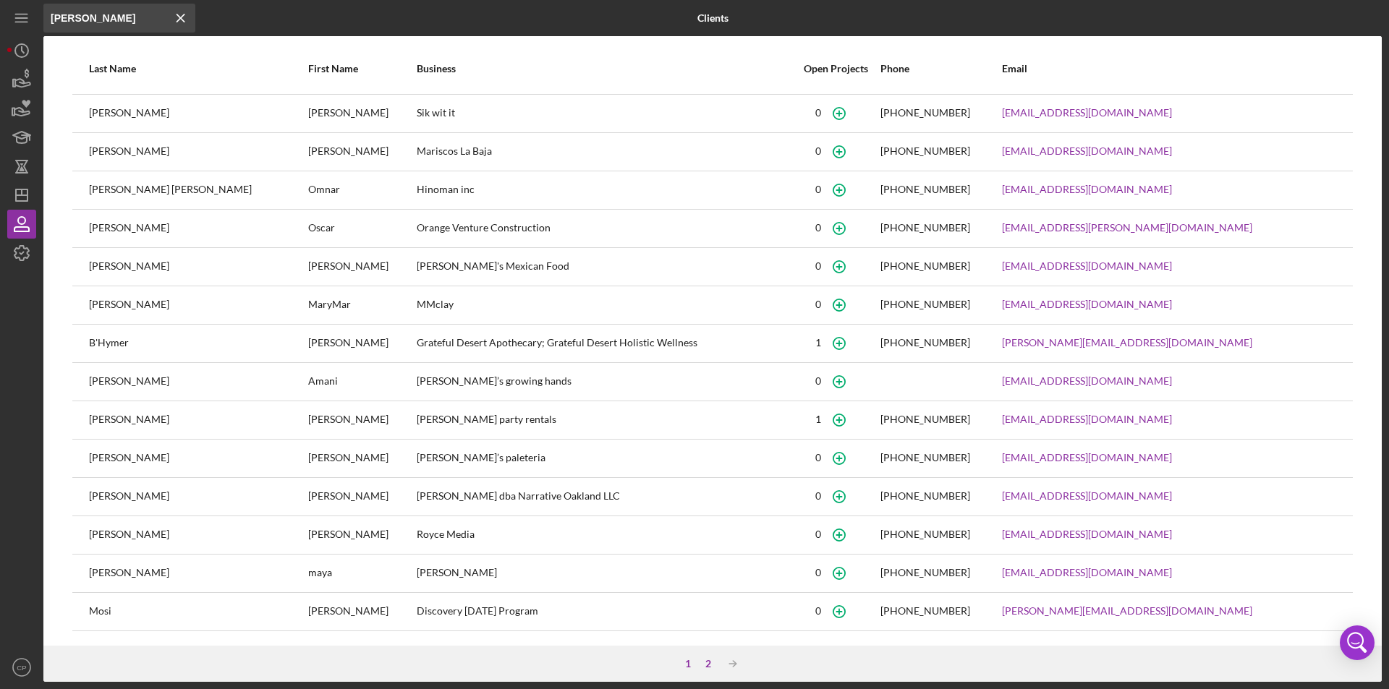
click at [711, 664] on div "2" at bounding box center [708, 664] width 20 height 12
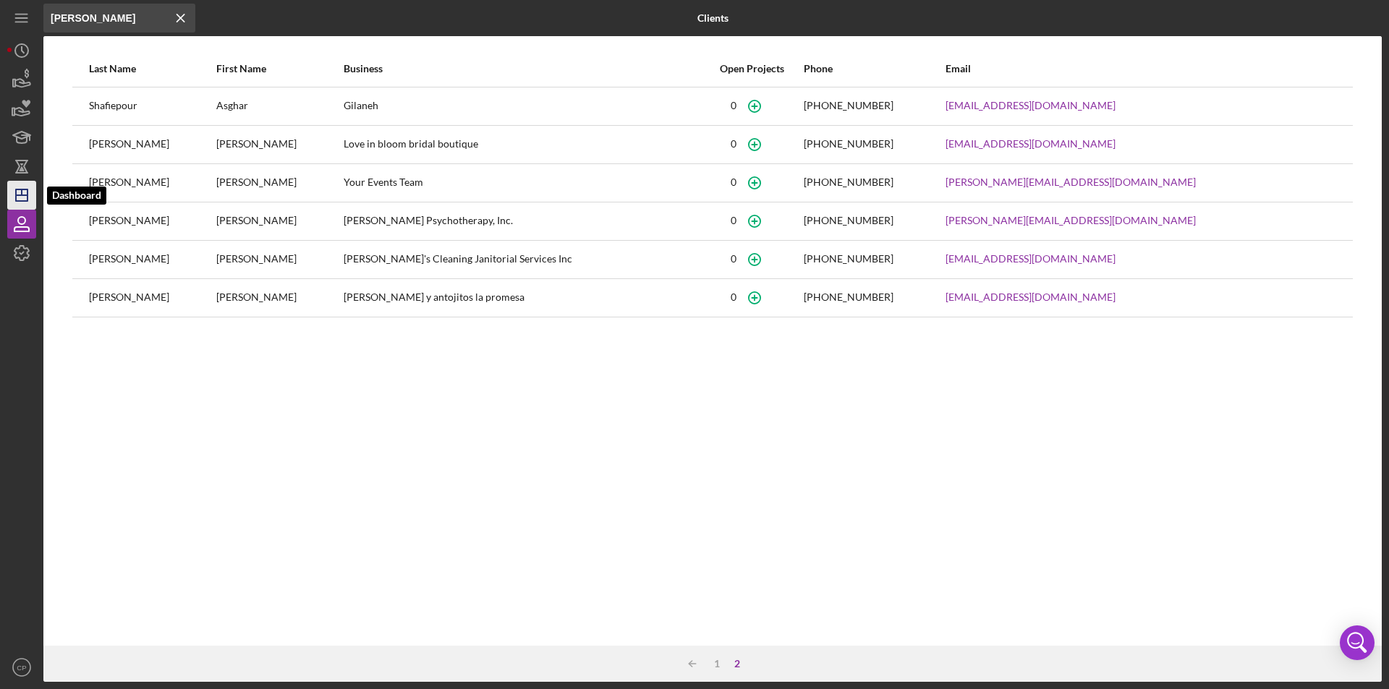
click at [25, 201] on polygon "button" at bounding box center [22, 195] width 12 height 12
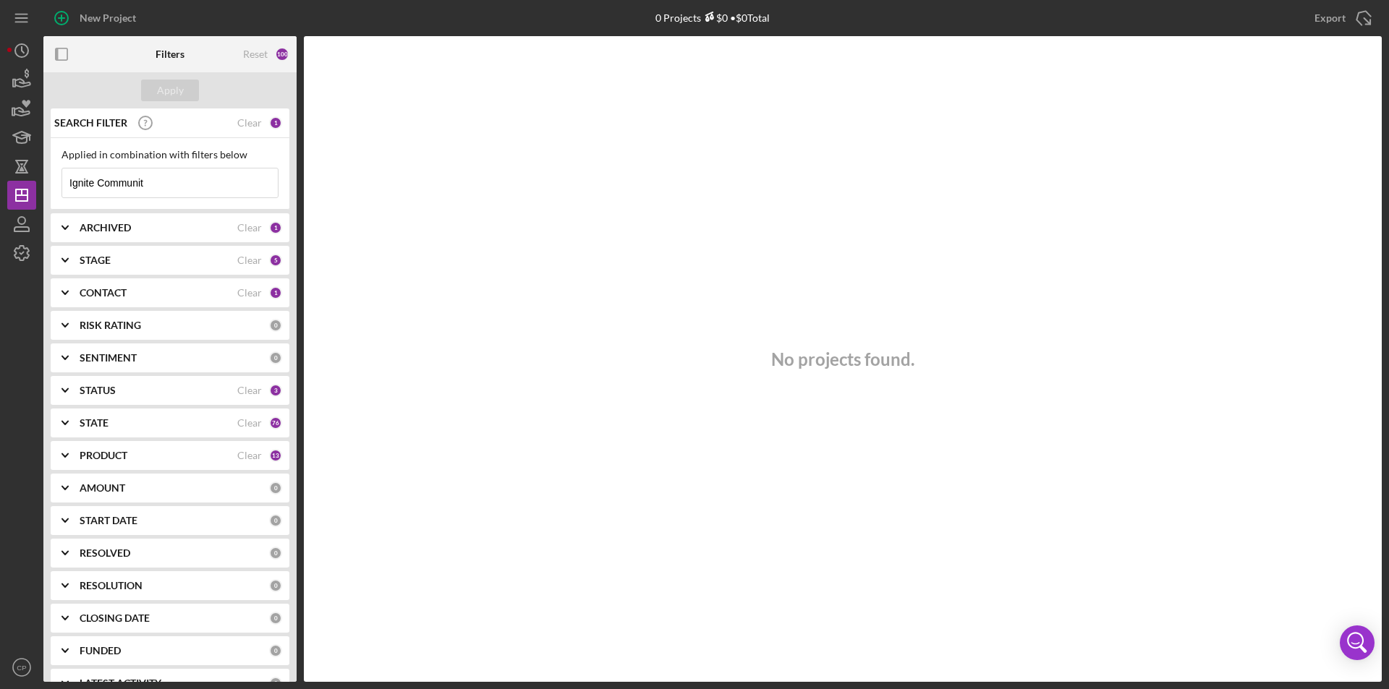
drag, startPoint x: 106, startPoint y: 184, endPoint x: 254, endPoint y: 187, distance: 147.6
click at [253, 187] on div "Ignite Communit Icon/Menu Close" at bounding box center [169, 183] width 217 height 30
type input "Ignite"
click at [179, 94] on div "Apply" at bounding box center [170, 91] width 27 height 22
click at [121, 223] on b "ARCHIVED" at bounding box center [105, 228] width 51 height 12
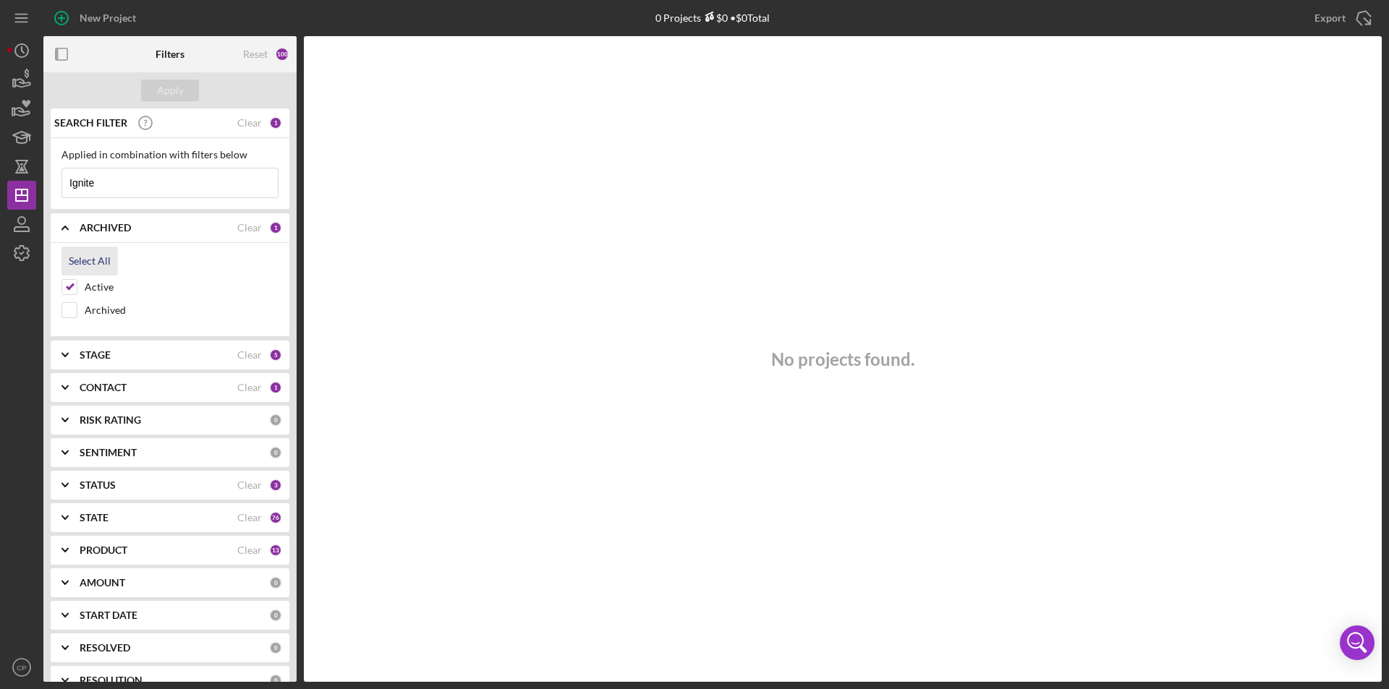
click at [89, 258] on div "Select All" at bounding box center [90, 261] width 42 height 29
checkbox input "true"
click at [109, 227] on b "ARCHIVED" at bounding box center [105, 228] width 51 height 12
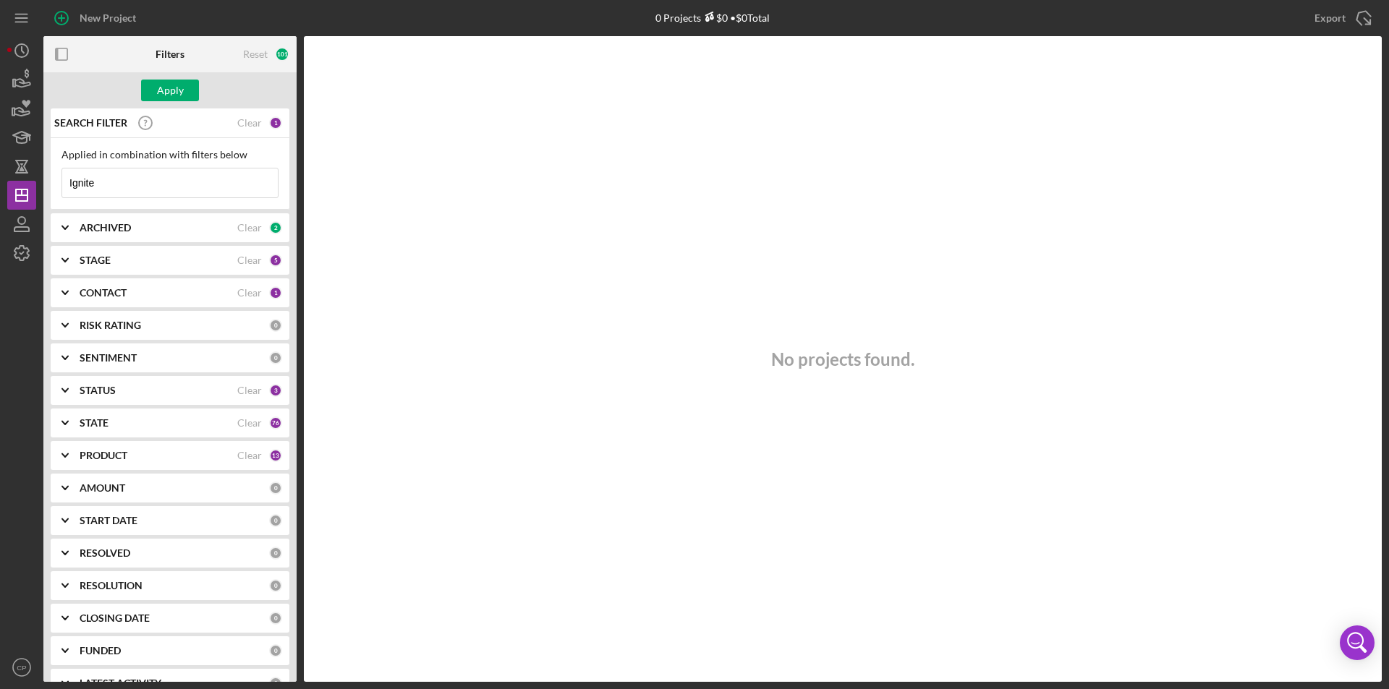
click at [99, 302] on div "CONTACT Clear 1" at bounding box center [181, 292] width 202 height 29
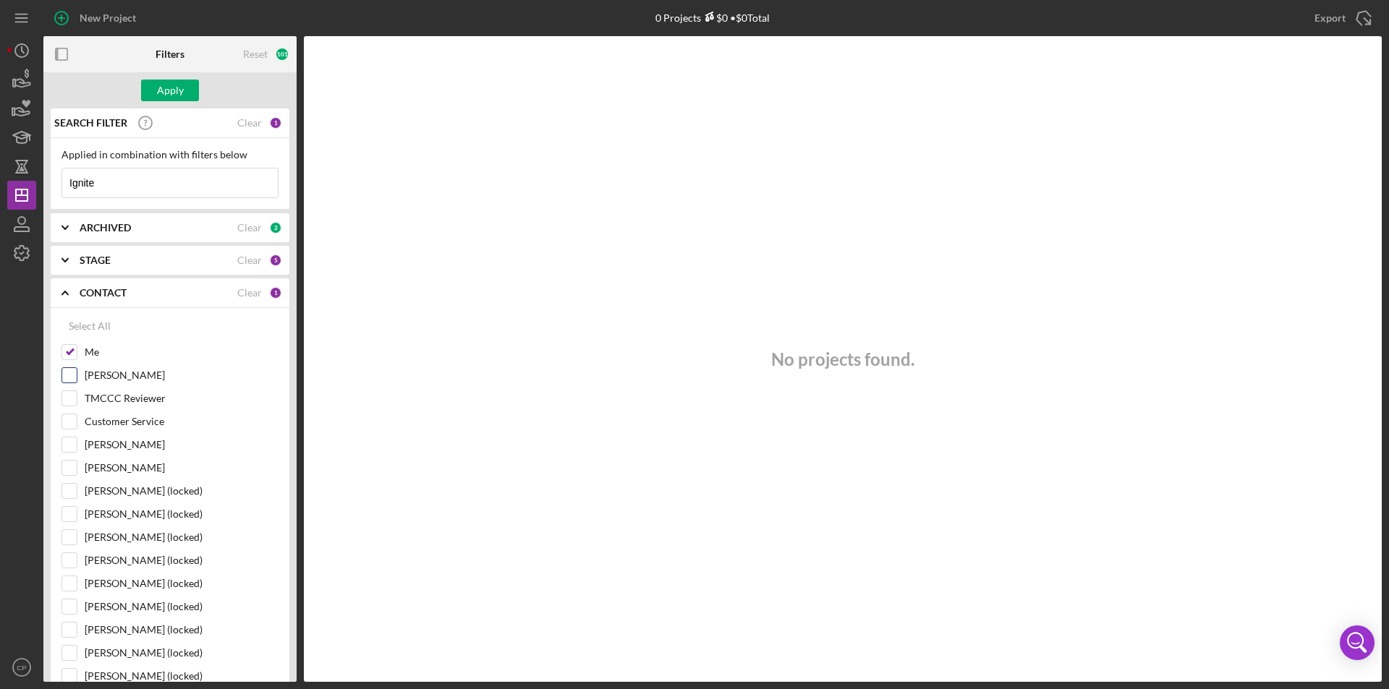
click at [105, 372] on label "[PERSON_NAME]" at bounding box center [182, 375] width 194 height 14
click at [77, 372] on input "[PERSON_NAME]" at bounding box center [69, 375] width 14 height 14
checkbox input "true"
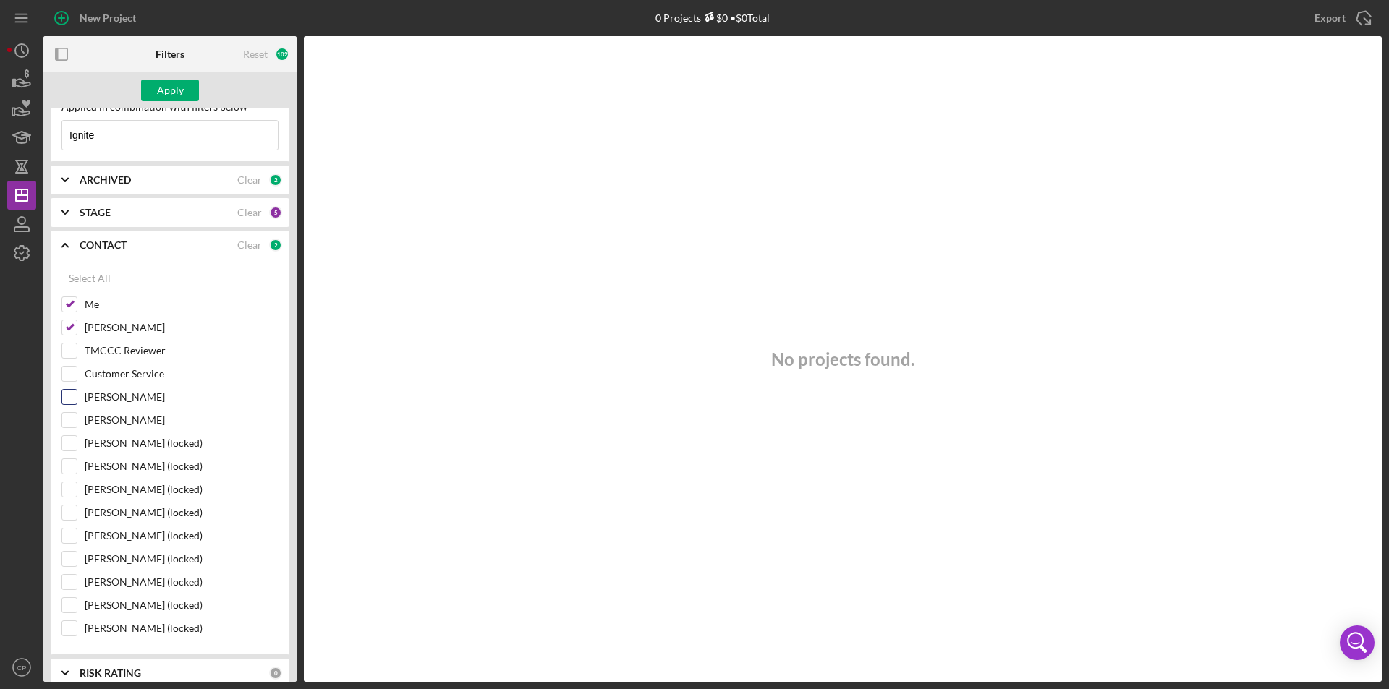
scroll to position [145, 0]
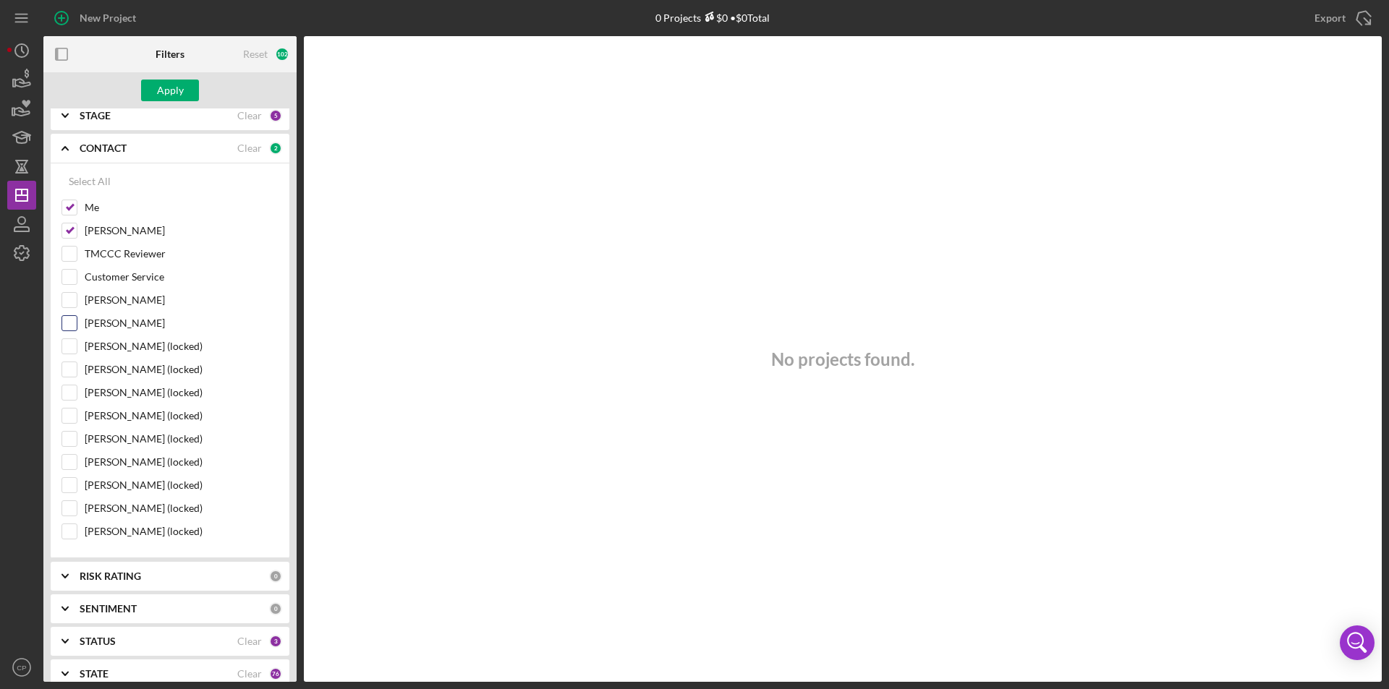
click at [104, 317] on label "[PERSON_NAME]" at bounding box center [182, 323] width 194 height 14
click at [77, 317] on input "[PERSON_NAME]" at bounding box center [69, 323] width 14 height 14
checkbox input "true"
click at [177, 95] on div "Apply" at bounding box center [170, 91] width 27 height 22
